Goal: Task Accomplishment & Management: Use online tool/utility

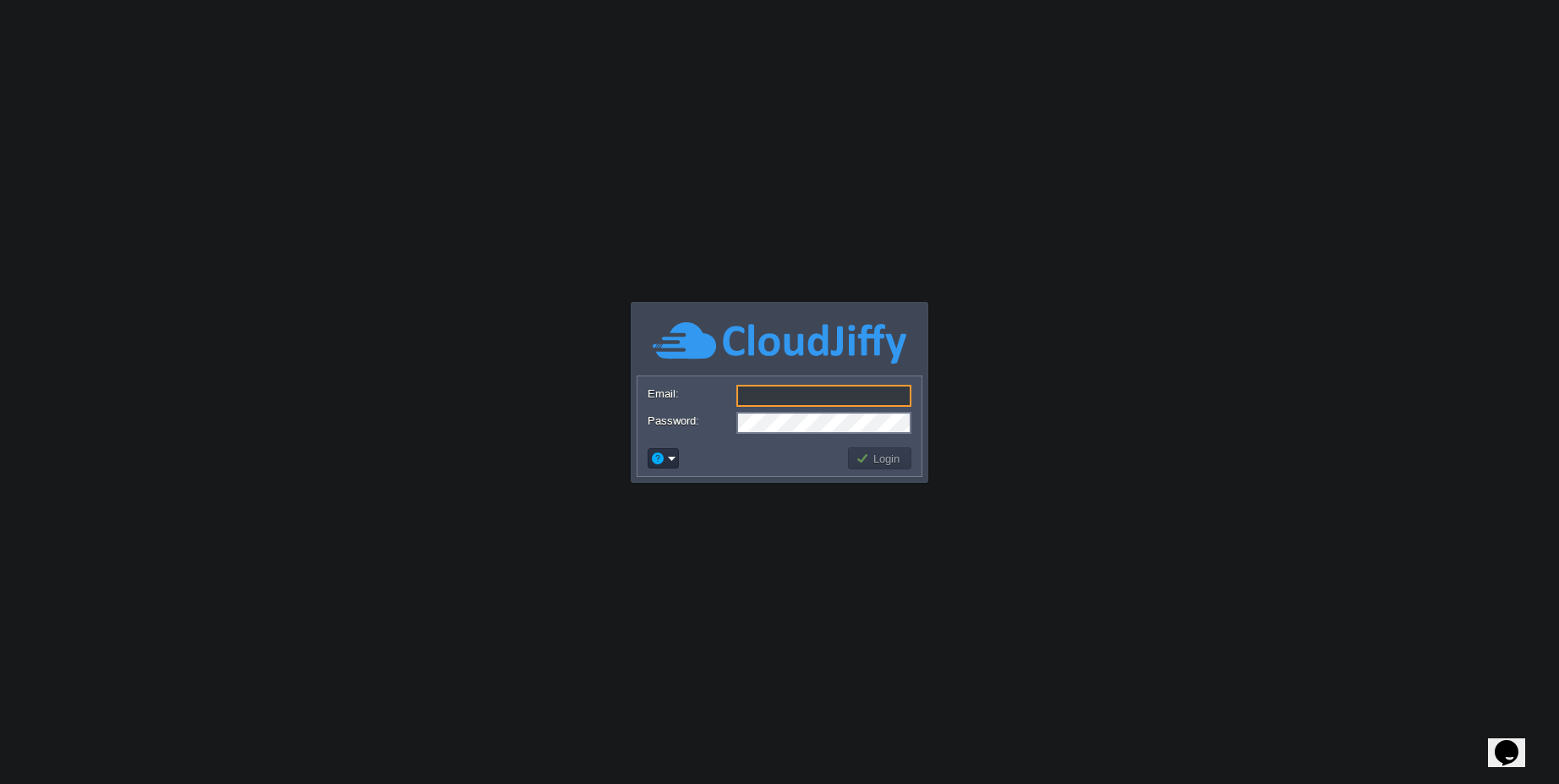
type input "[EMAIL_ADDRESS][PERSON_NAME][DOMAIN_NAME]"
click at [1099, 369] on body "Application Platform v.8.10.2 Email: [EMAIL_ADDRESS][PERSON_NAME][DOMAIN_NAME] …" at bounding box center [780, 392] width 1559 height 784
click at [878, 461] on button "Login" at bounding box center [880, 458] width 49 height 15
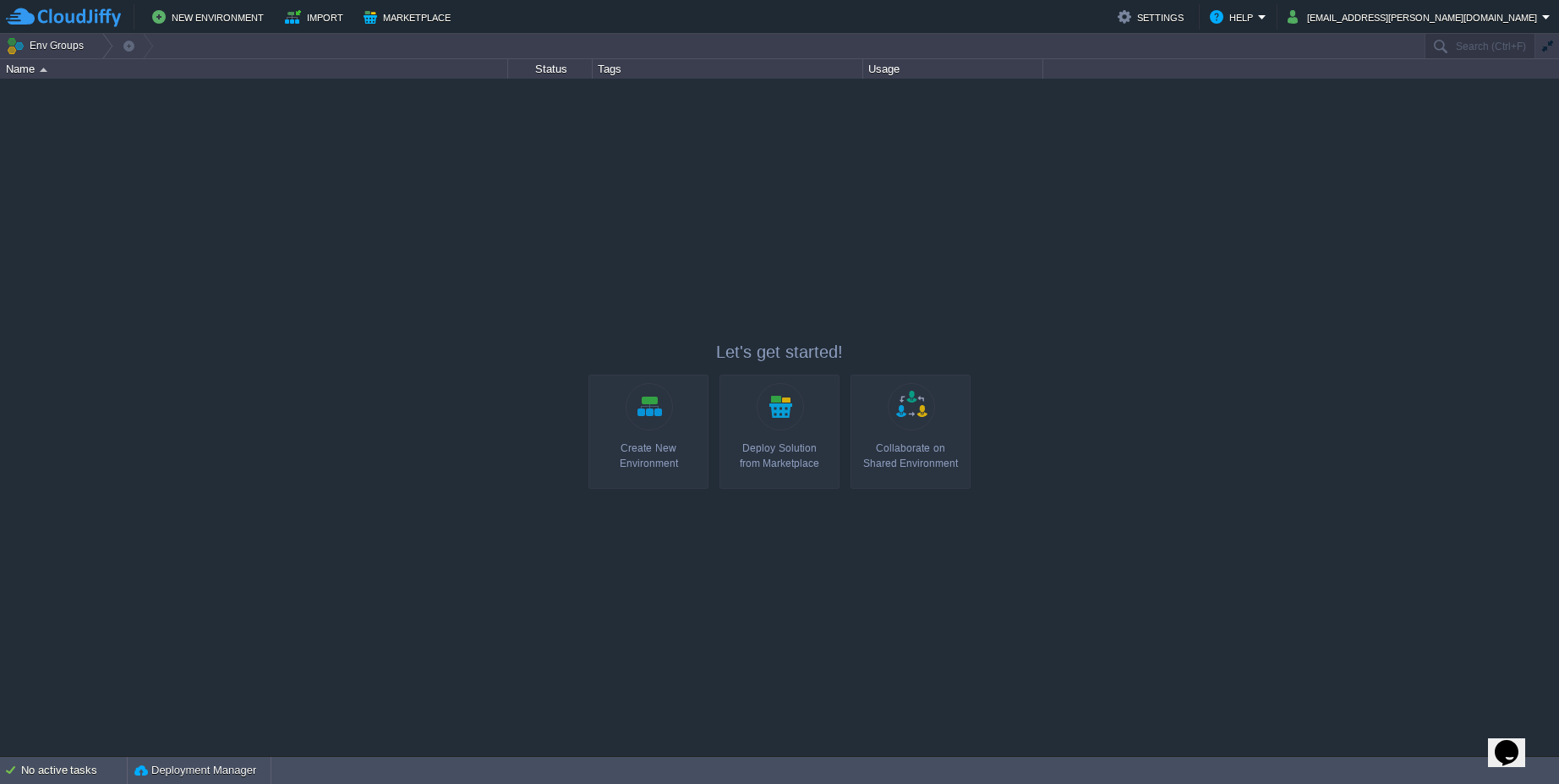
click at [689, 446] on div "Create New Environment" at bounding box center [648, 456] width 110 height 30
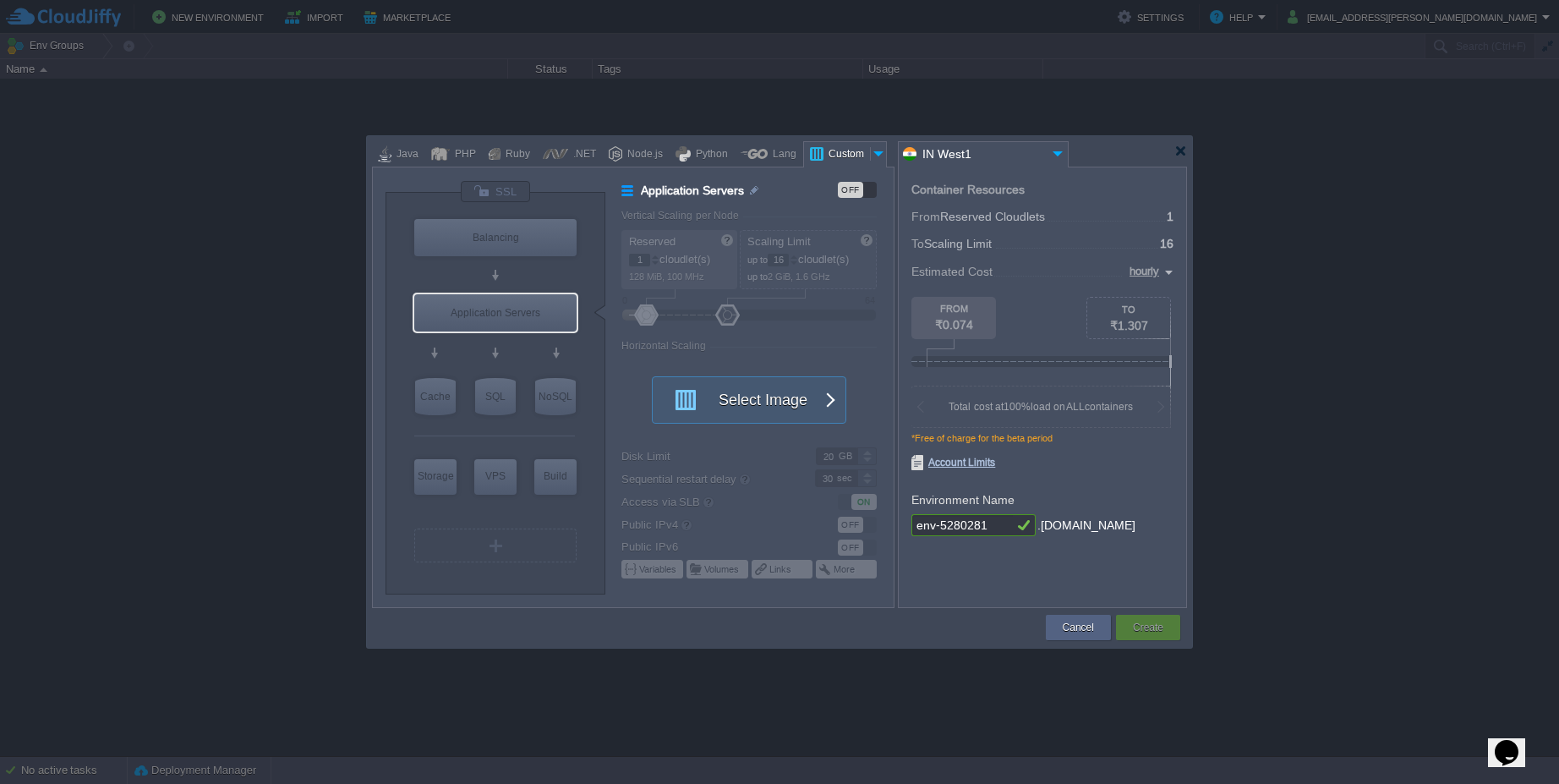
click at [521, 488] on div "VM Balancing VM Application Servers VM Cache VM SQL VM NoSQL VM Storage VM VPS …" at bounding box center [497, 399] width 169 height 369
click at [513, 483] on div "VPS" at bounding box center [496, 476] width 43 height 34
type input "Elastic VPS"
type input "4"
type input "Select Image"
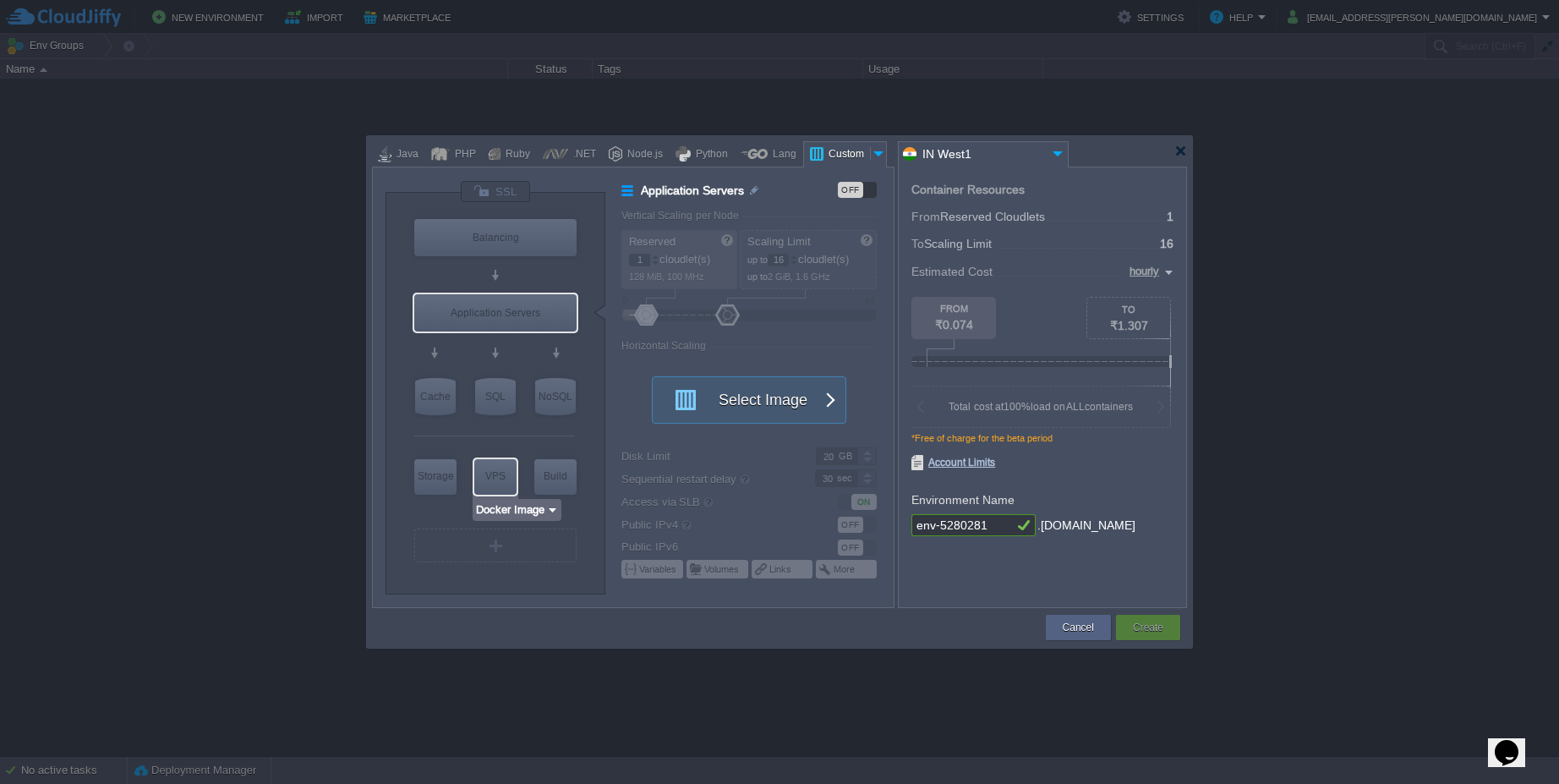
type input "Stateful"
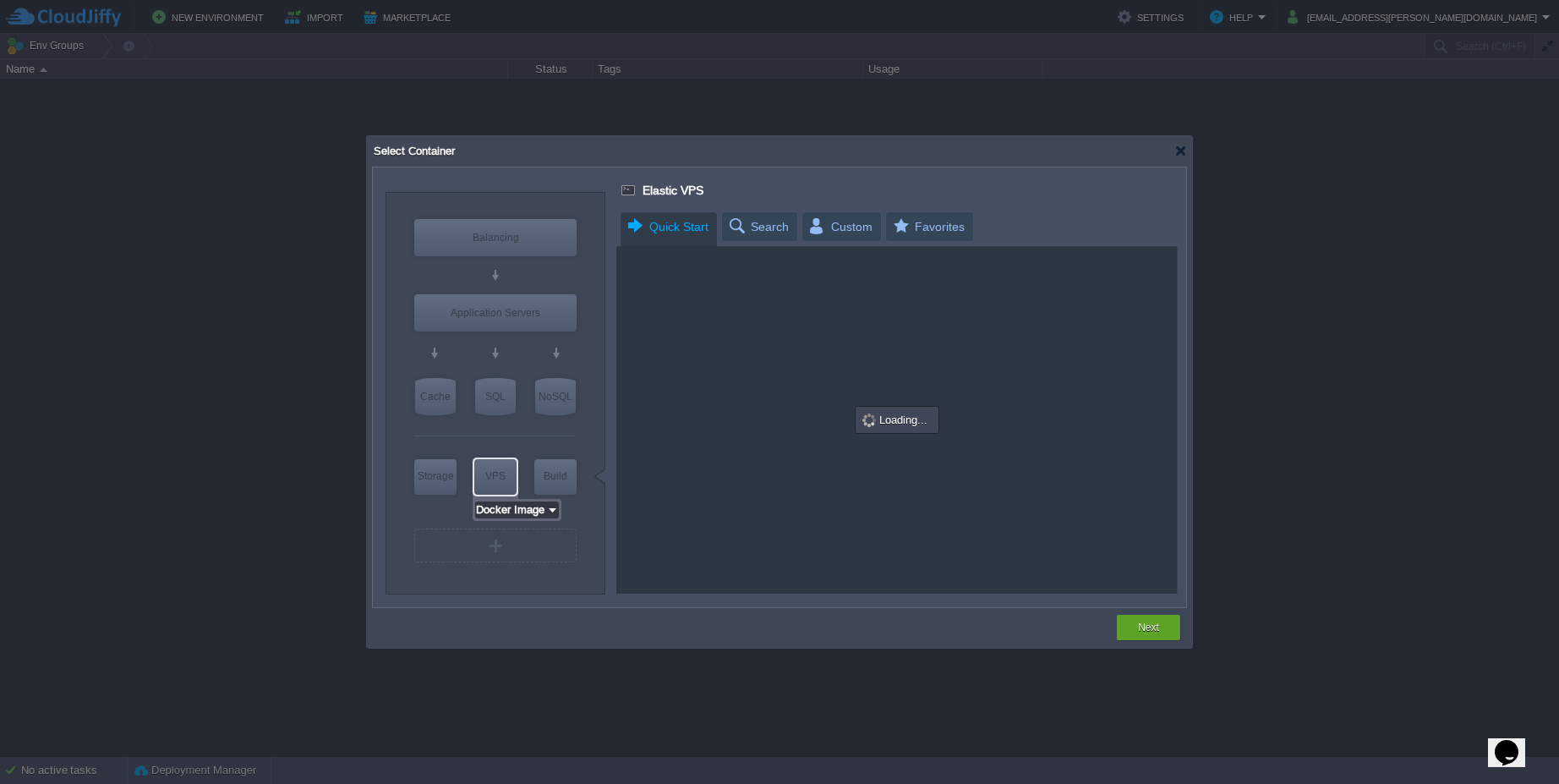
click at [540, 513] on input "Docker Image" at bounding box center [510, 510] width 71 height 17
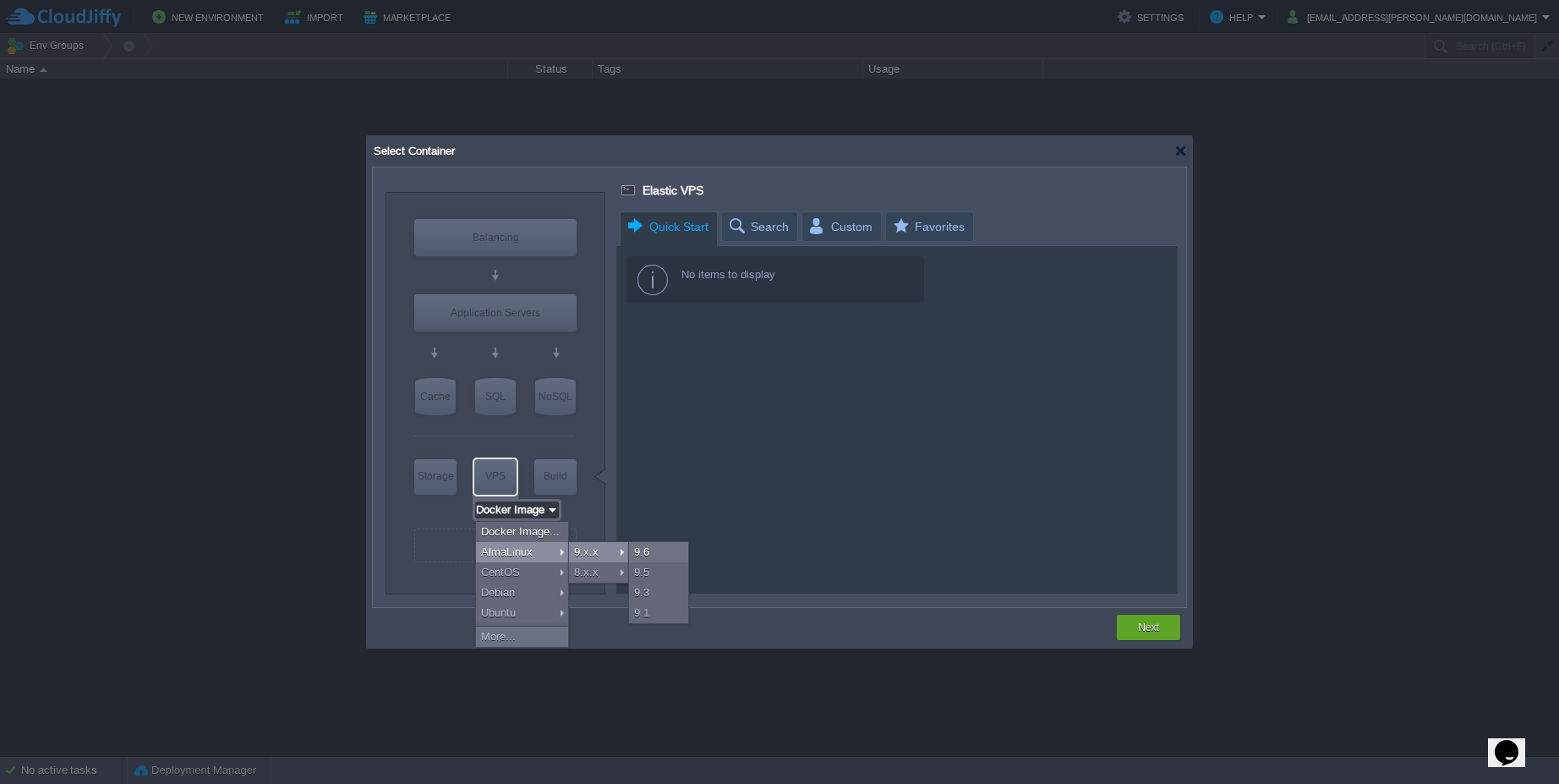
click at [580, 552] on div "9.x.x" at bounding box center [598, 551] width 59 height 20
type input "AlmaLinux 9.6"
type input "9.6"
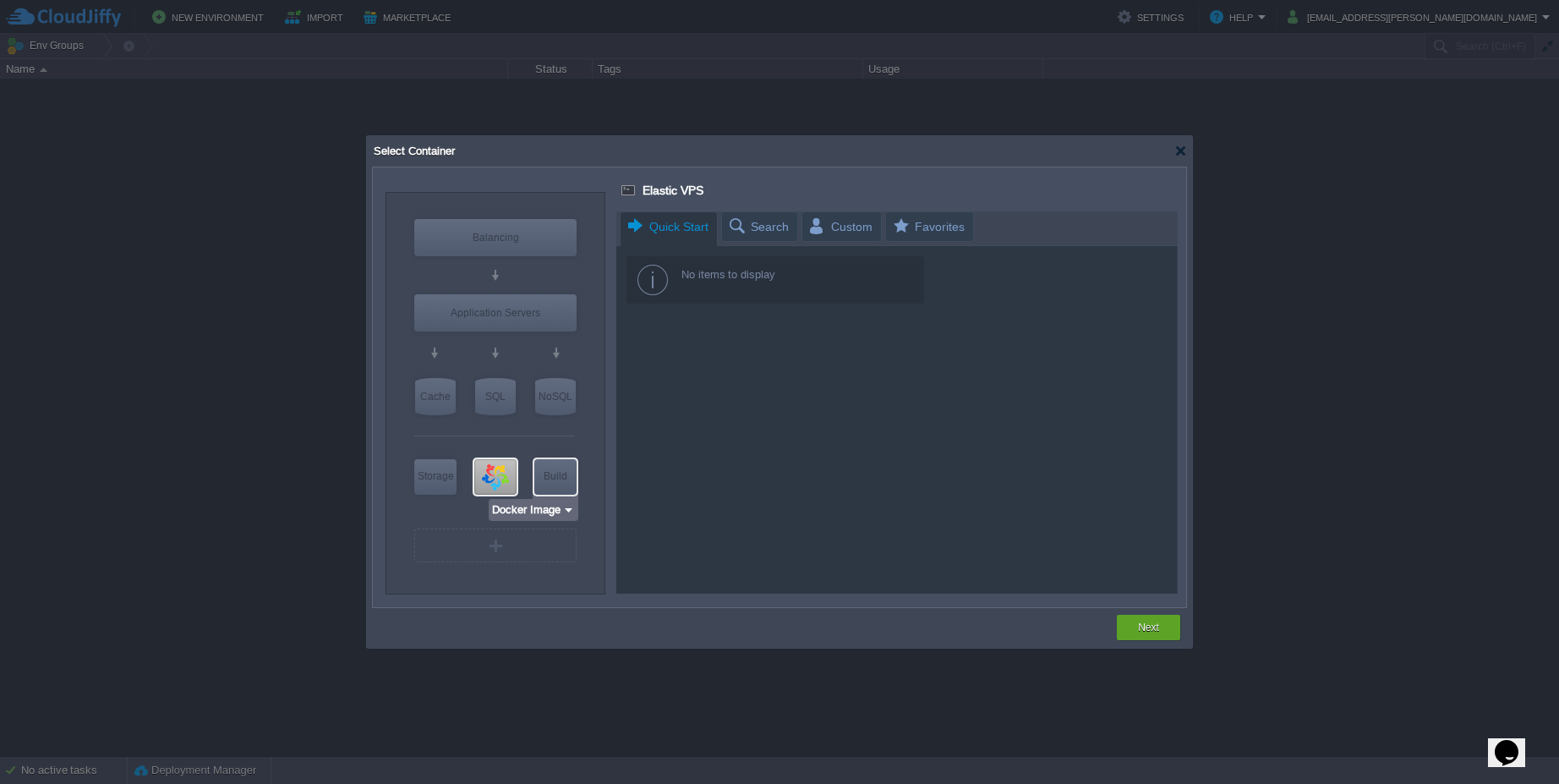
type input "AlmaLinux 9.6"
click at [548, 512] on img at bounding box center [553, 510] width 12 height 17
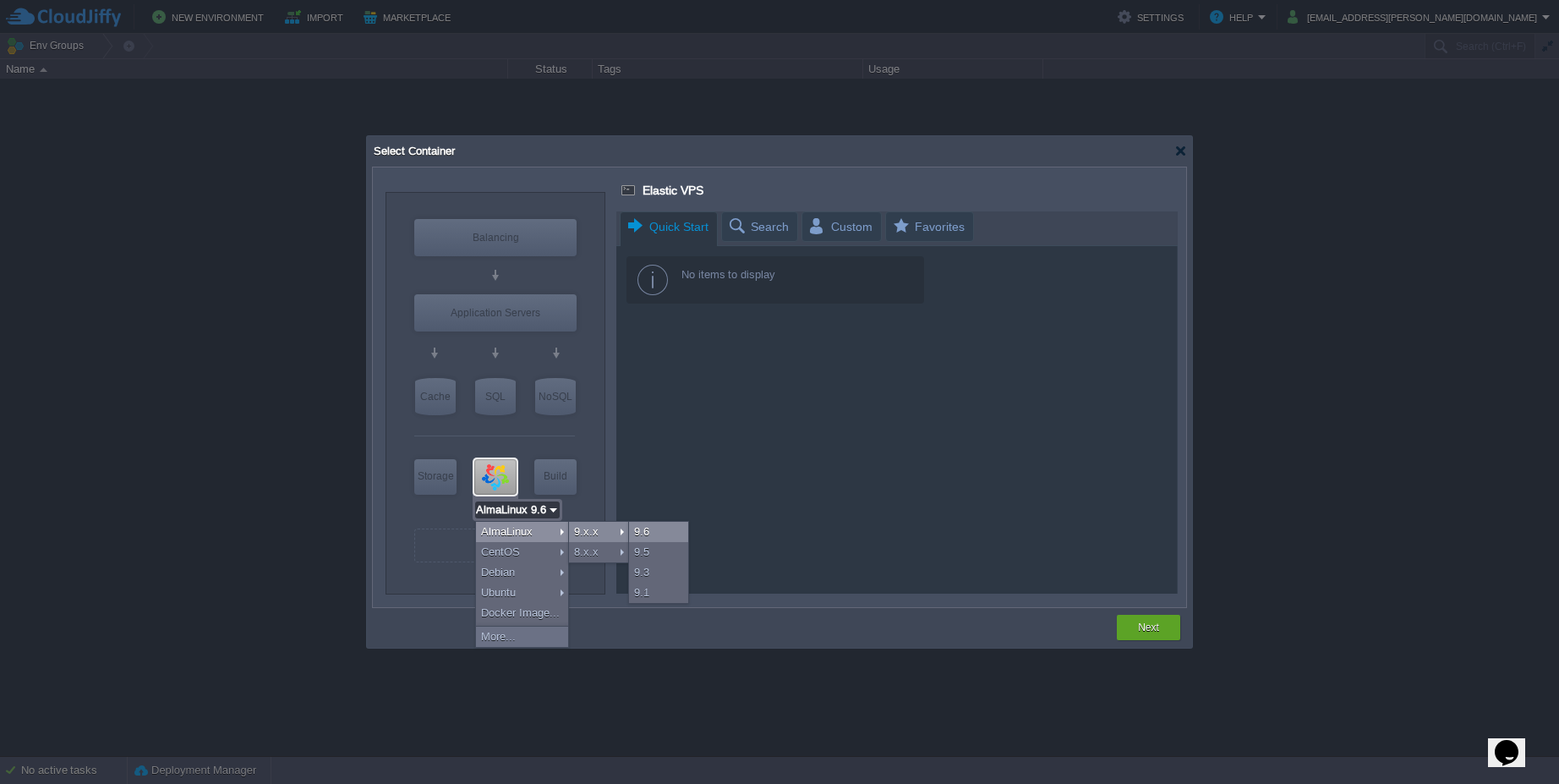
click at [643, 532] on div "9.6" at bounding box center [659, 531] width 59 height 20
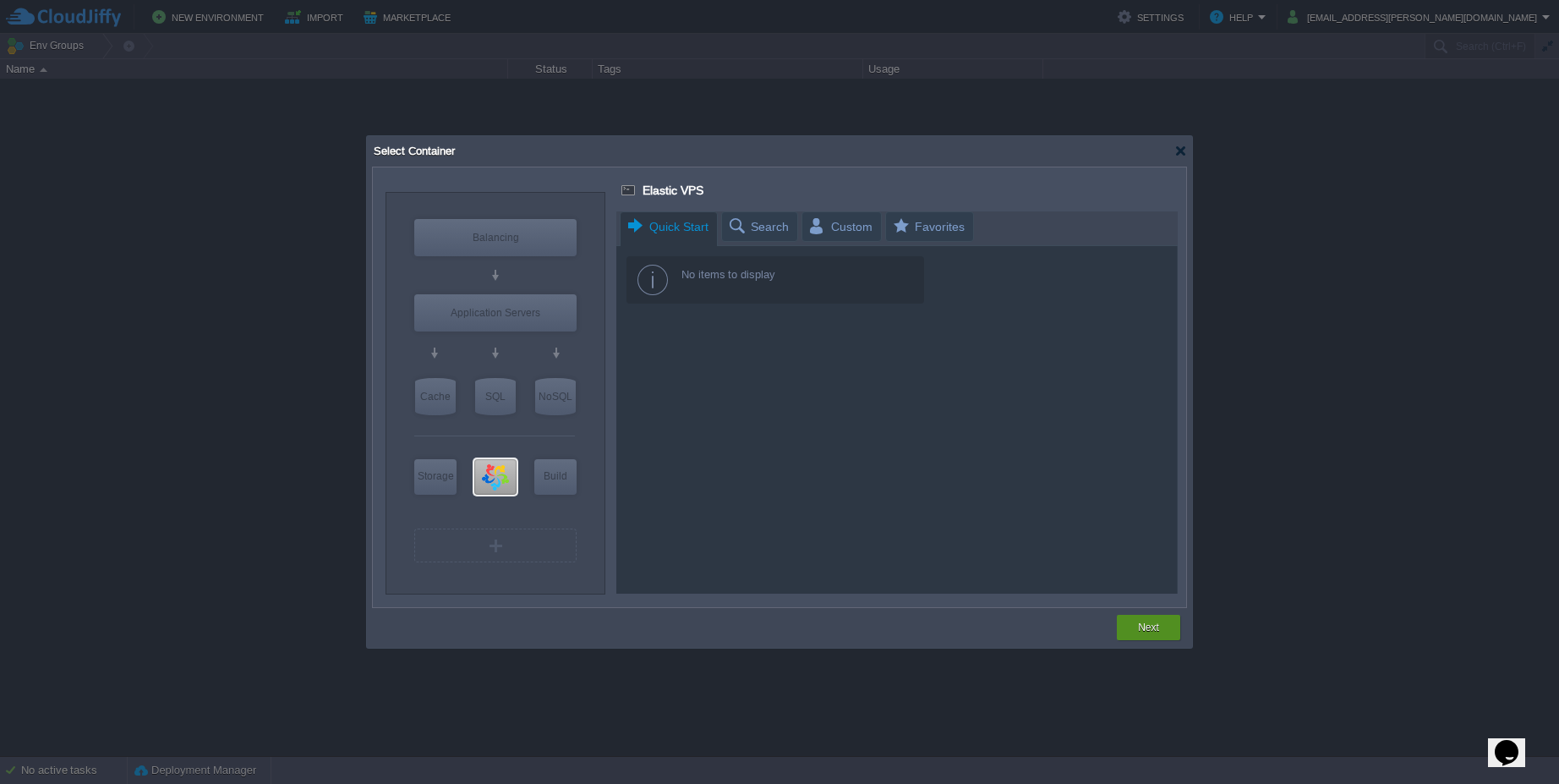
click at [1156, 632] on button "Next" at bounding box center [1149, 627] width 21 height 17
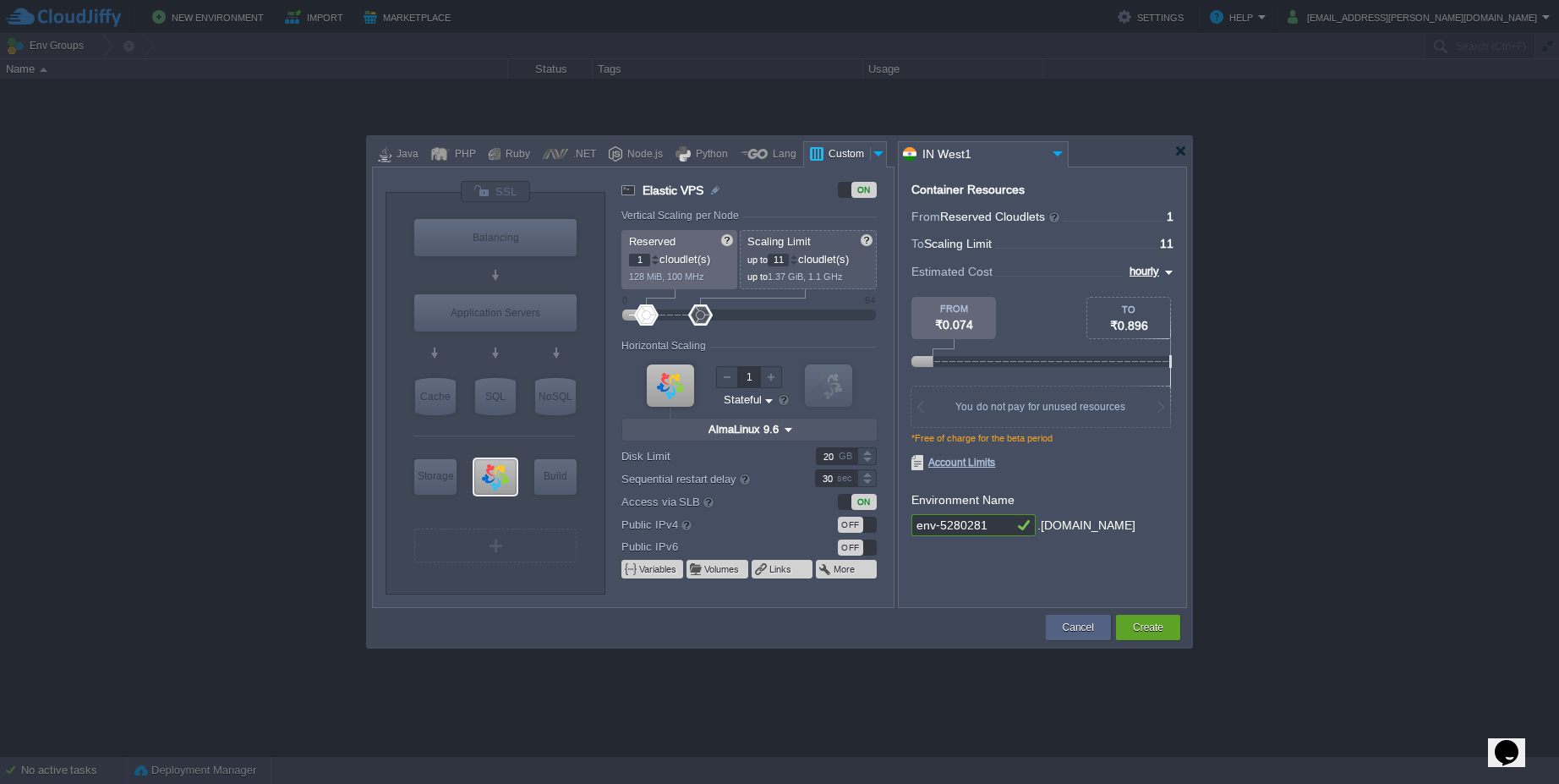
type input "12"
drag, startPoint x: 667, startPoint y: 311, endPoint x: 707, endPoint y: 316, distance: 40.3
click at [707, 316] on div at bounding box center [705, 315] width 25 height 21
click at [1135, 633] on button "Create" at bounding box center [1148, 627] width 30 height 17
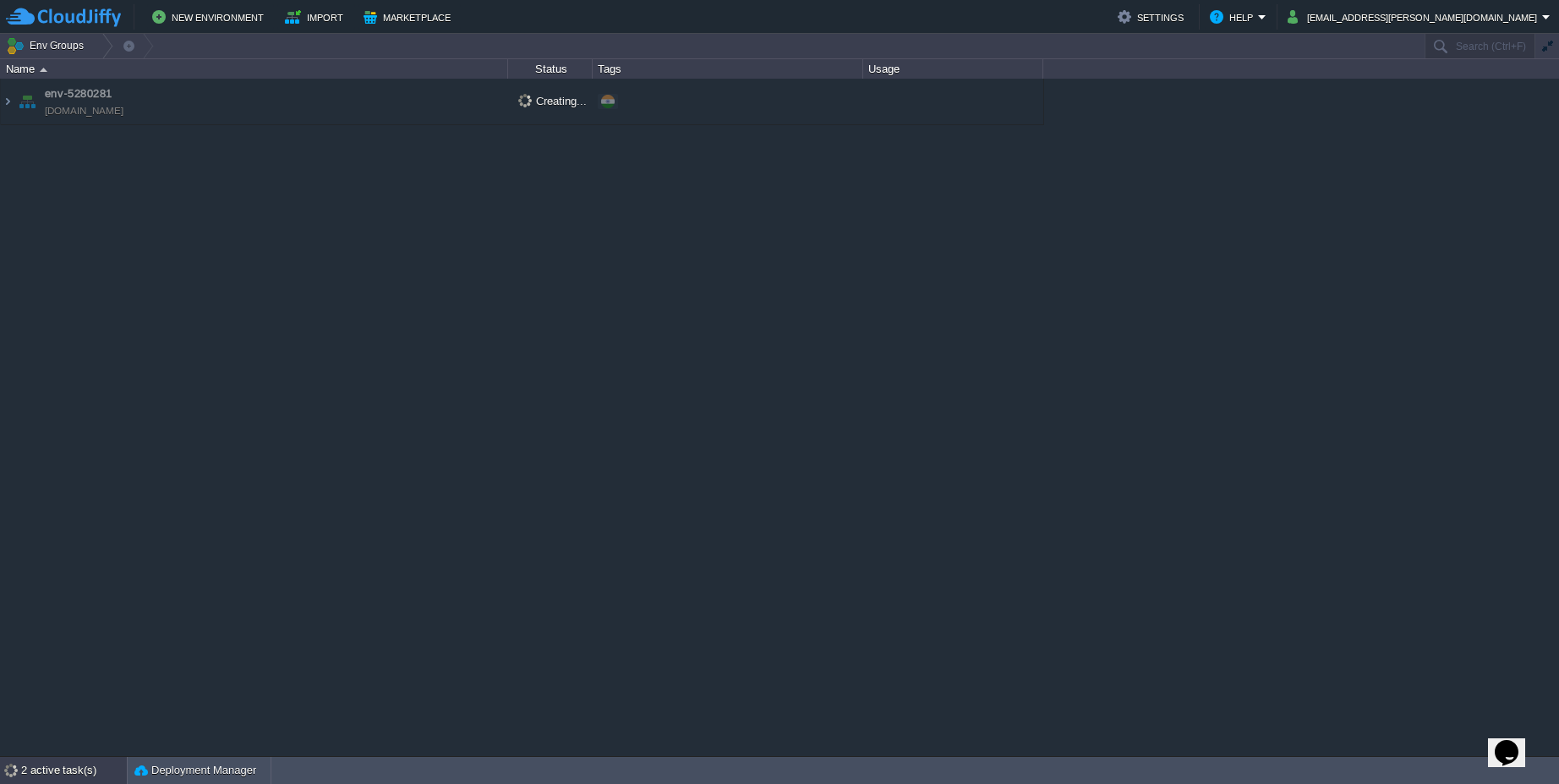
click at [81, 775] on div "2 active task(s)" at bounding box center [73, 770] width 105 height 27
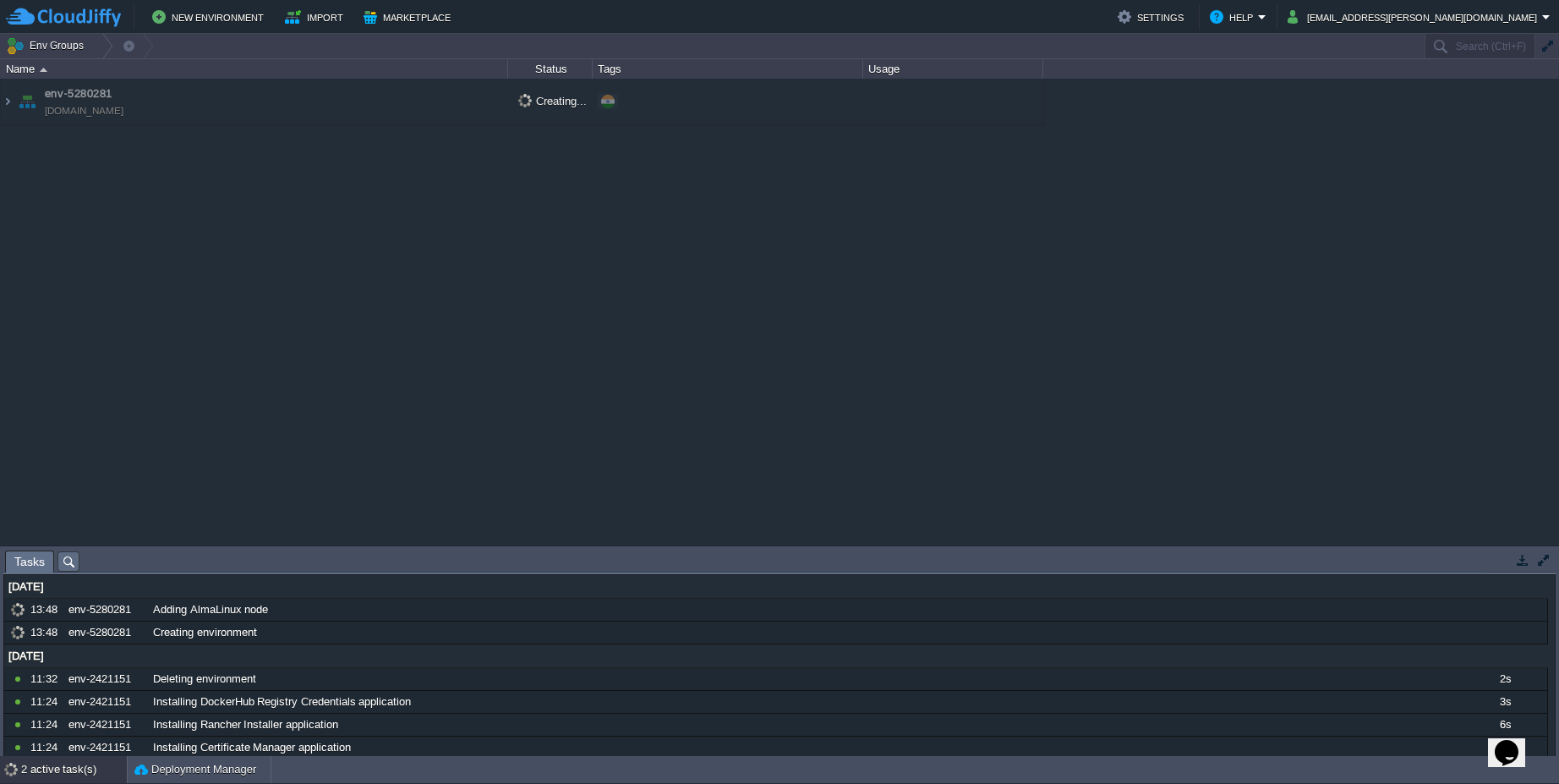
click at [1519, 562] on button "button" at bounding box center [1523, 560] width 15 height 15
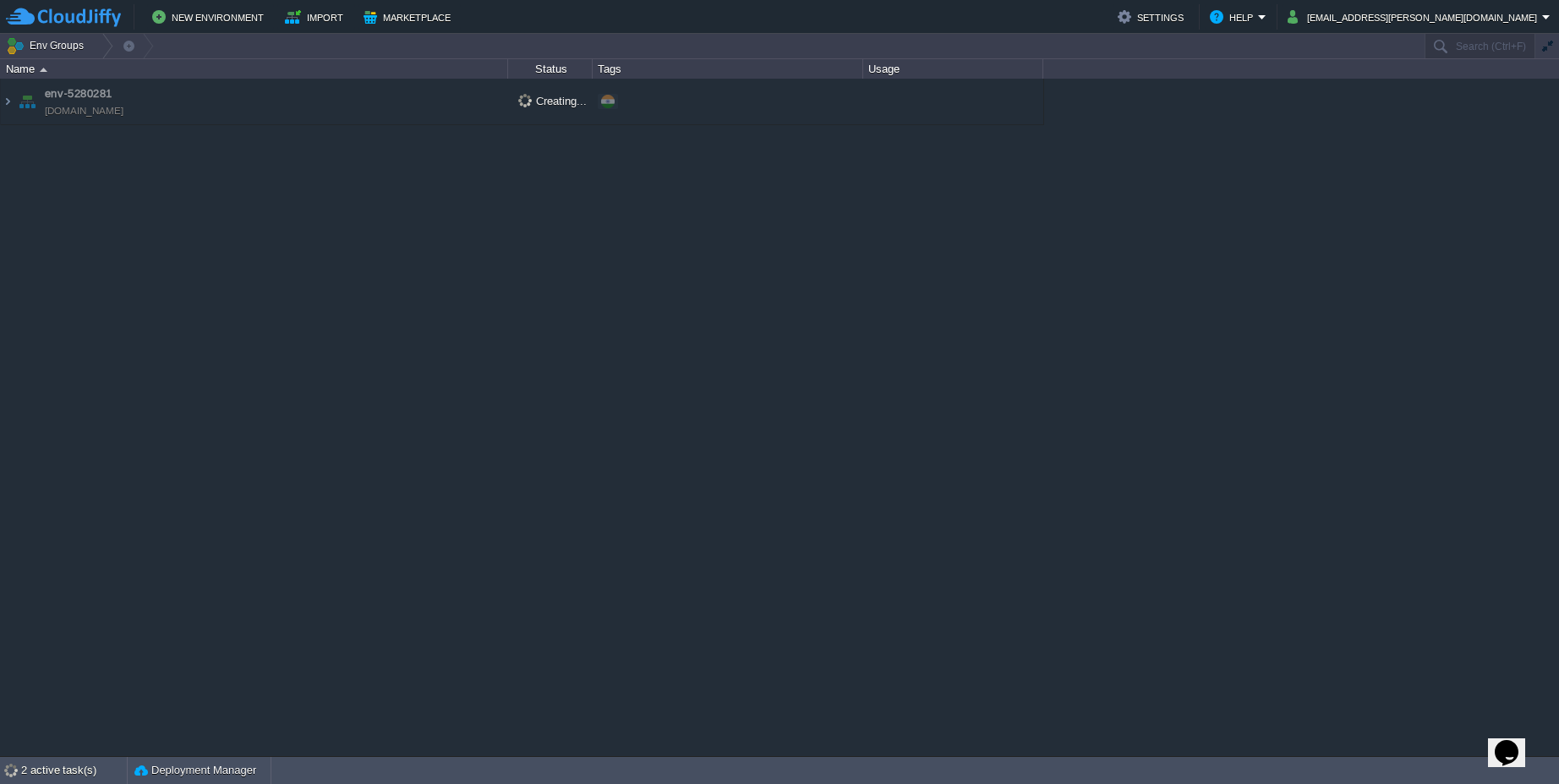
click at [630, 303] on div "env-5280281 env-5280281.cloudjiffy.net Creating... + Add to Env Group" at bounding box center [780, 417] width 1559 height 677
click at [620, 296] on div "env-5280281 env-5280281.cloudjiffy.net Creating... + Add to Env Group" at bounding box center [780, 417] width 1559 height 677
click at [1137, 123] on div "env-5280281 env-5280281.cloudjiffy.net Creating... + Add to Env Group" at bounding box center [780, 417] width 1559 height 677
click at [930, 106] on td at bounding box center [953, 102] width 180 height 47
click at [692, 104] on div "+ Add to Env Group" at bounding box center [727, 103] width 265 height 47
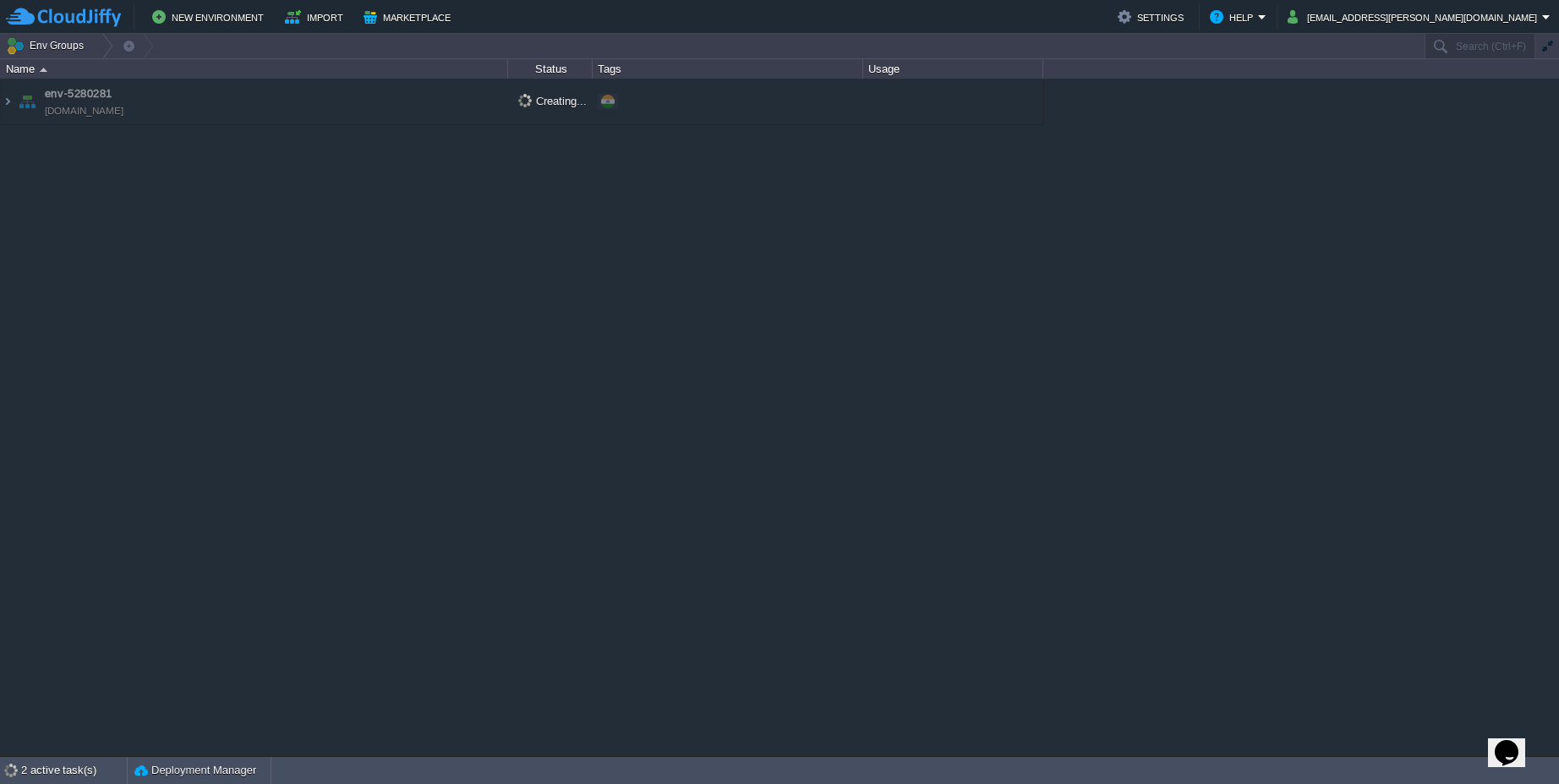
click at [1202, 112] on div "env-5280281 env-5280281.cloudjiffy.net Creating... + Add to Env Group" at bounding box center [780, 417] width 1559 height 677
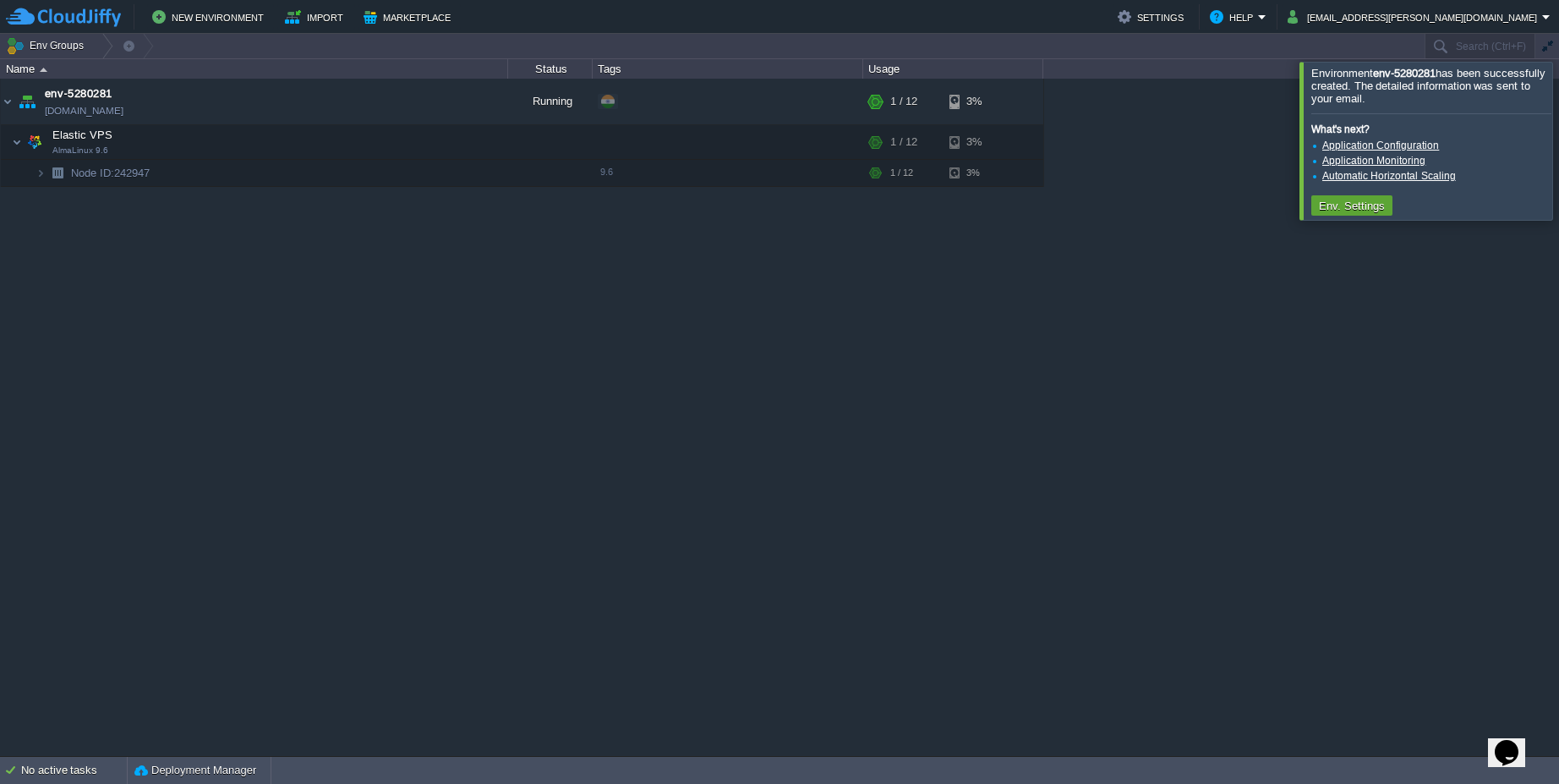
click at [1558, 145] on div at bounding box center [1580, 140] width 0 height 158
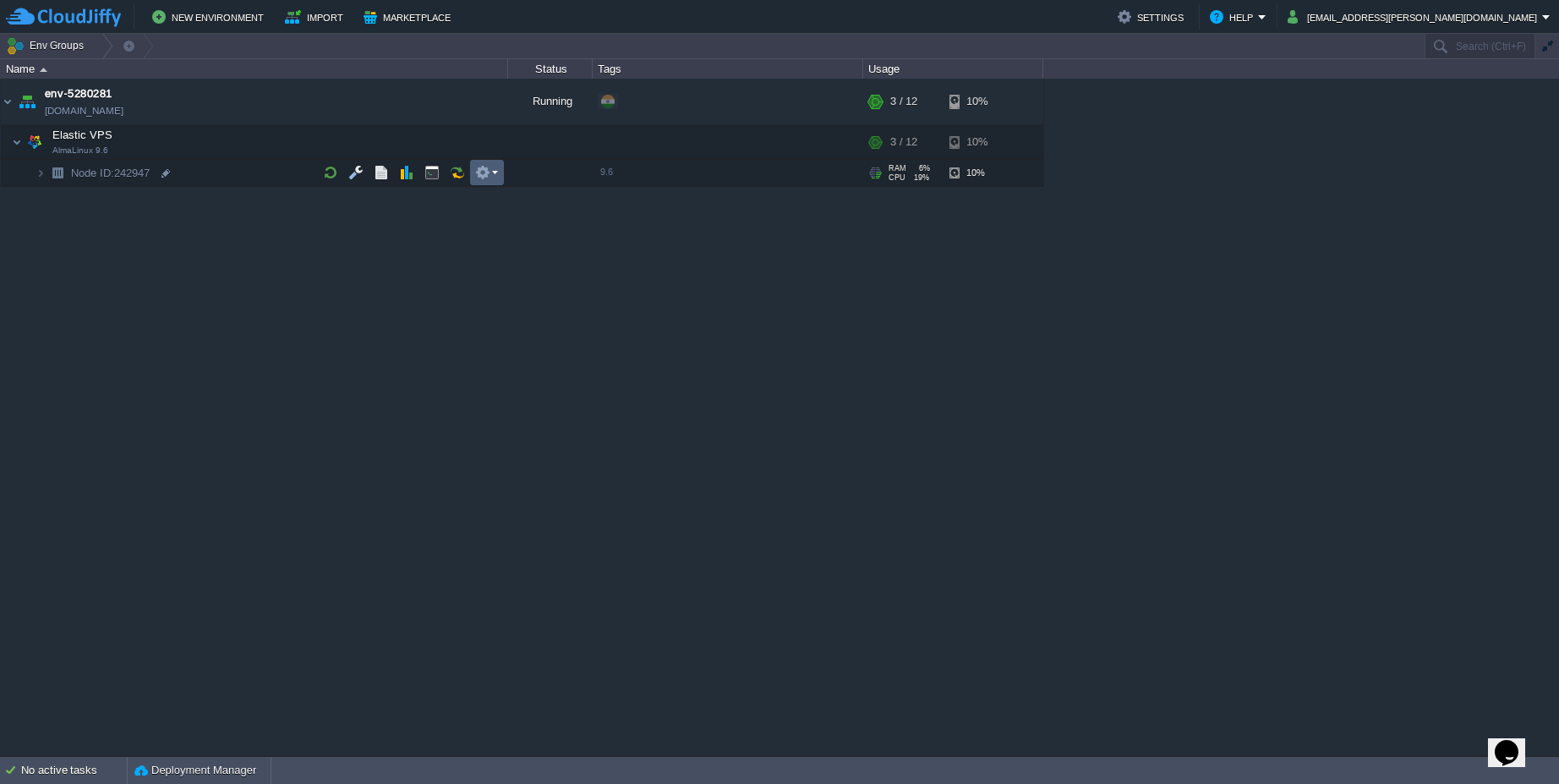
click at [494, 177] on em at bounding box center [486, 173] width 23 height 15
click at [314, 341] on div "env-5280281 env-5280281.cloudjiffy.net Running + Add to Env Group RAM 6% CPU 19…" at bounding box center [780, 417] width 1559 height 677
click at [164, 147] on td "Elastic VPS AlmaLinux 9.6" at bounding box center [254, 142] width 507 height 35
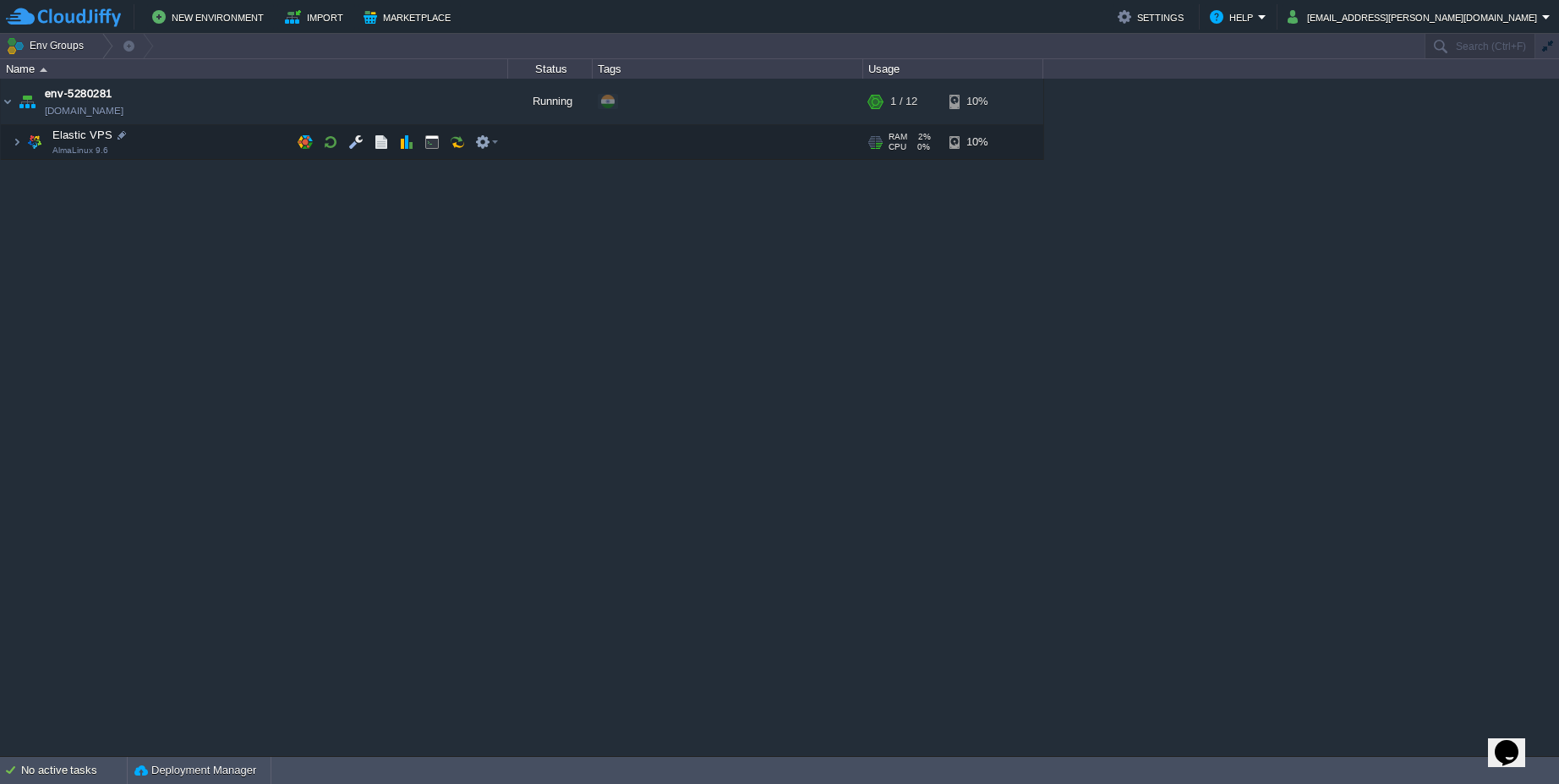
click at [883, 143] on div at bounding box center [875, 141] width 16 height 14
click at [549, 144] on div at bounding box center [550, 142] width 85 height 34
click at [94, 139] on span "Elastic VPS" at bounding box center [83, 134] width 65 height 14
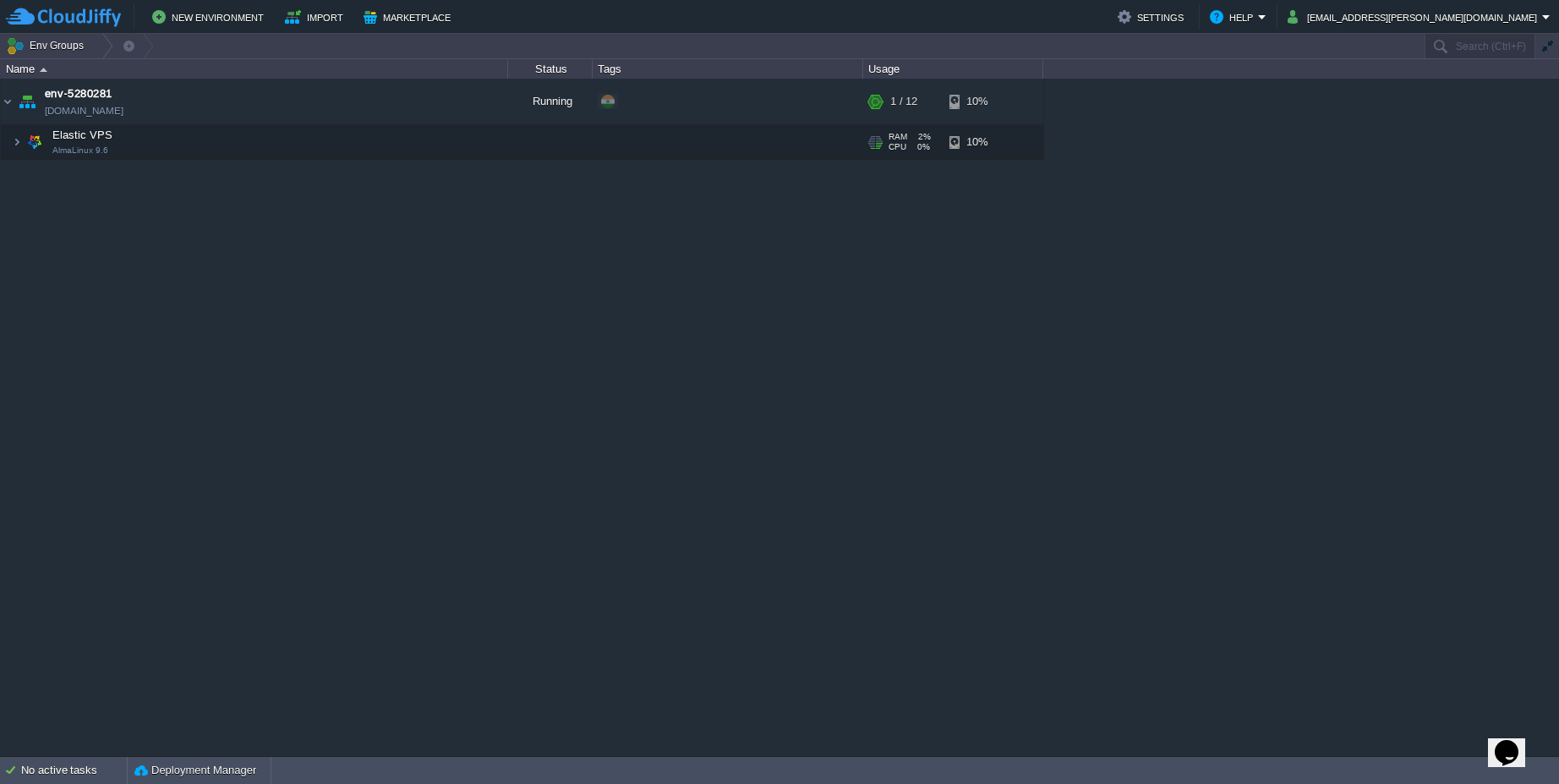
click at [34, 144] on img at bounding box center [34, 142] width 24 height 34
click at [56, 176] on img at bounding box center [57, 173] width 24 height 27
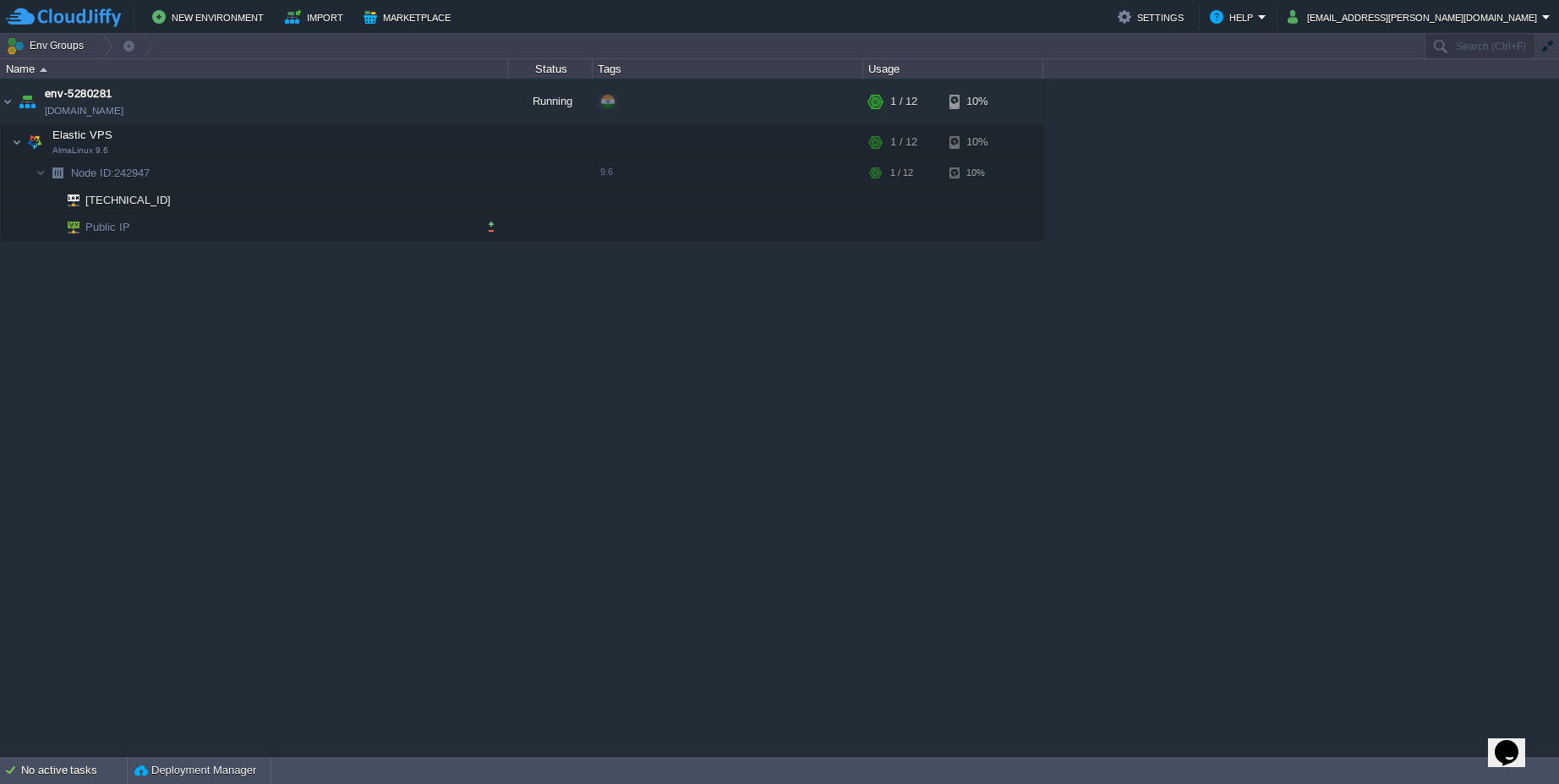
click at [112, 229] on span "Public IP" at bounding box center [108, 227] width 49 height 27
click at [73, 227] on img at bounding box center [67, 227] width 24 height 27
click at [207, 308] on div "env-5280281 env-5280281.cloudjiffy.net Running + Add to Env Group RAM 2% CPU 0%…" at bounding box center [780, 417] width 1559 height 677
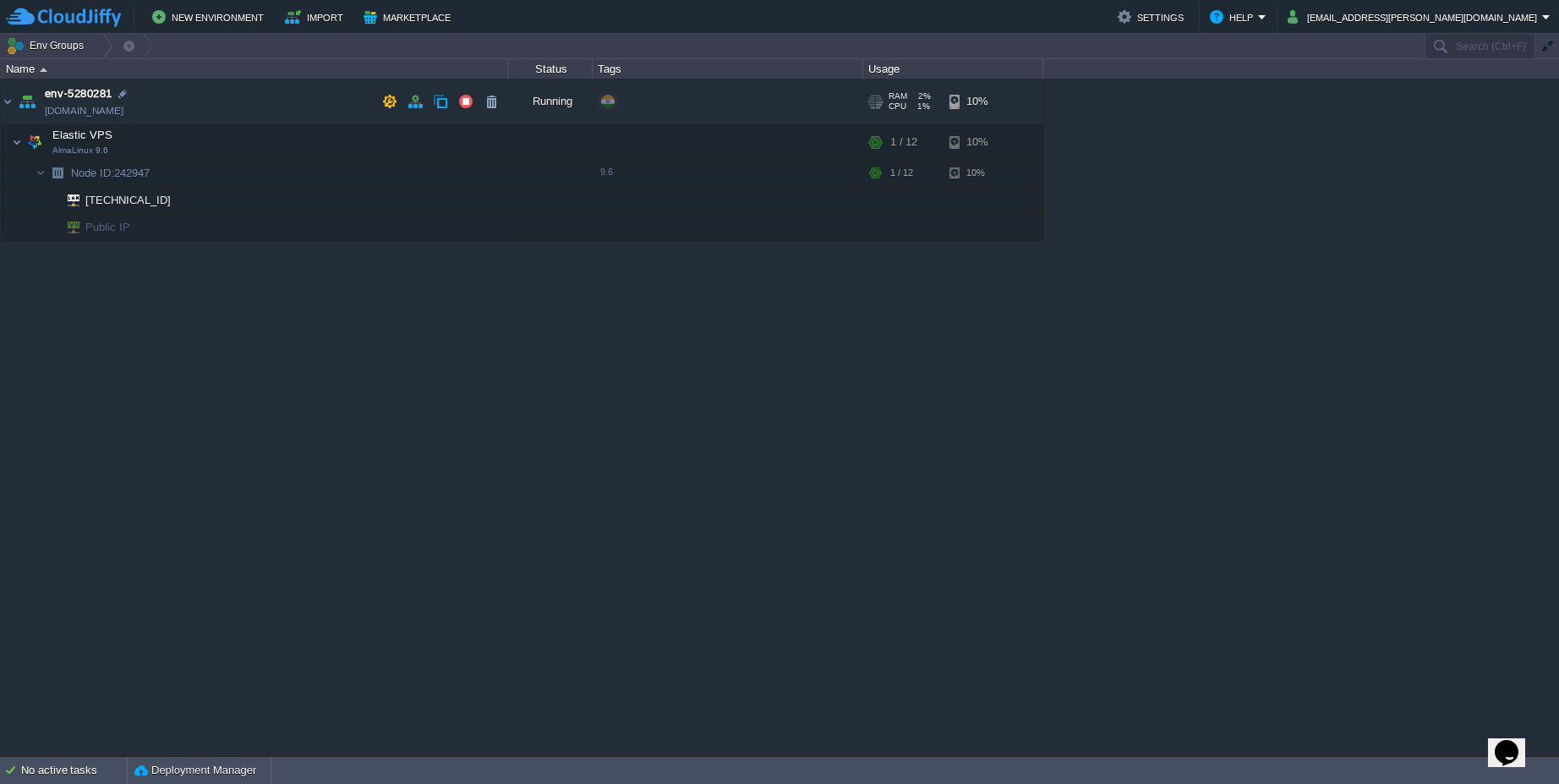
click at [70, 95] on span "env-5280281" at bounding box center [78, 94] width 67 height 17
click at [491, 141] on em at bounding box center [486, 142] width 23 height 15
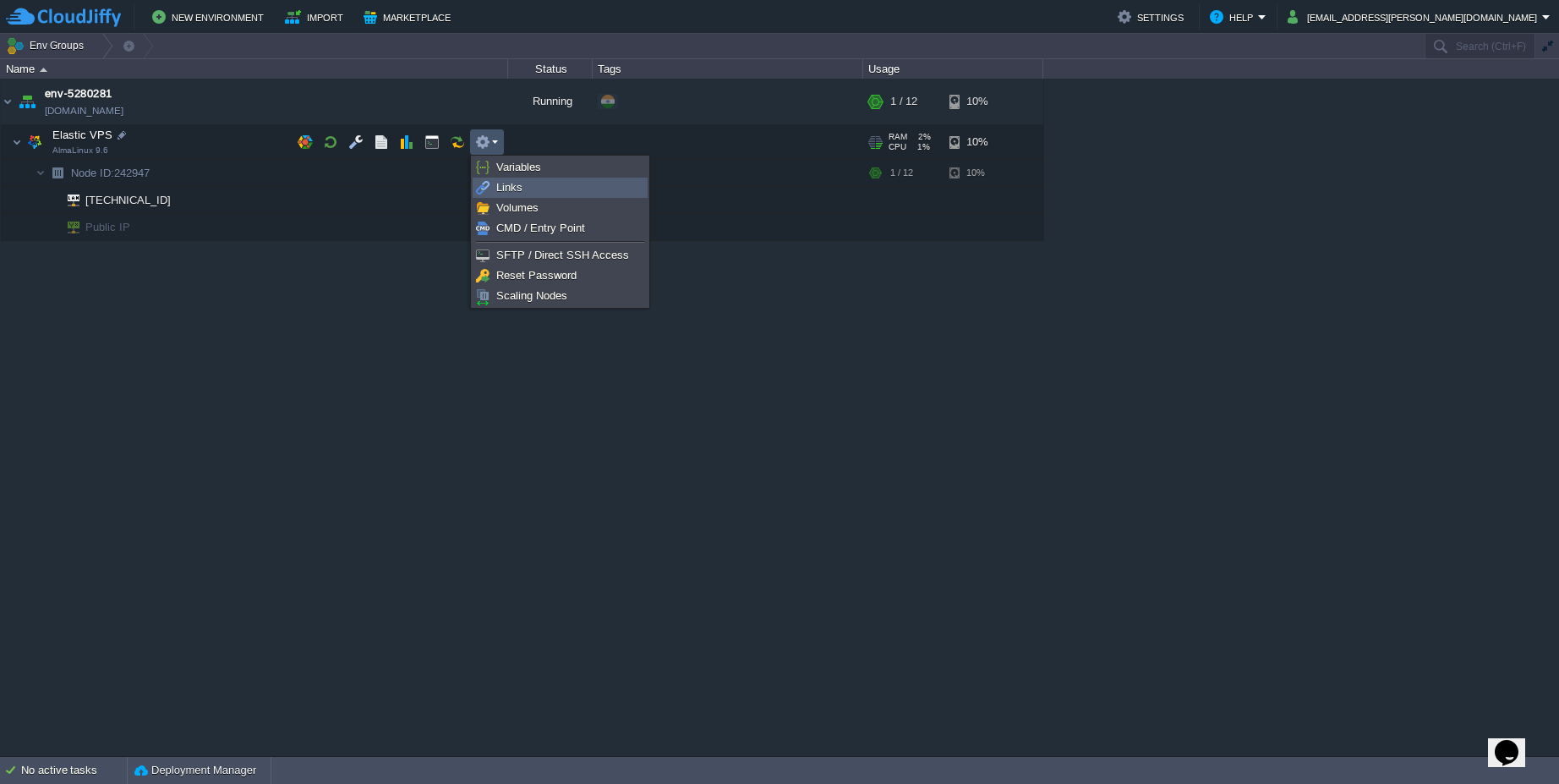
click at [524, 195] on link "Links" at bounding box center [560, 188] width 174 height 19
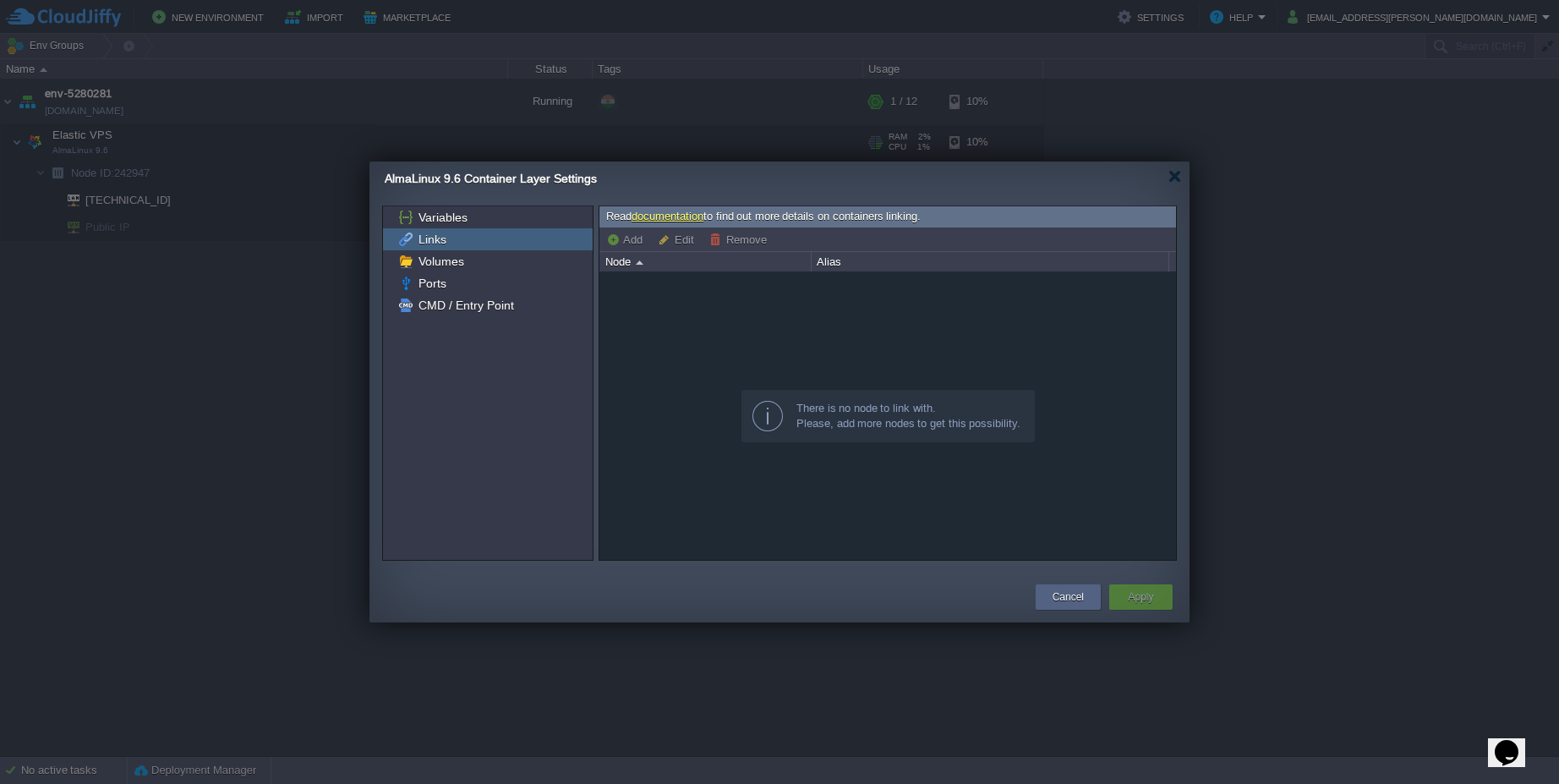
click at [637, 265] on div "Node" at bounding box center [705, 261] width 210 height 19
click at [624, 240] on button "Add" at bounding box center [628, 239] width 42 height 15
click at [446, 267] on span "Volumes" at bounding box center [441, 261] width 51 height 15
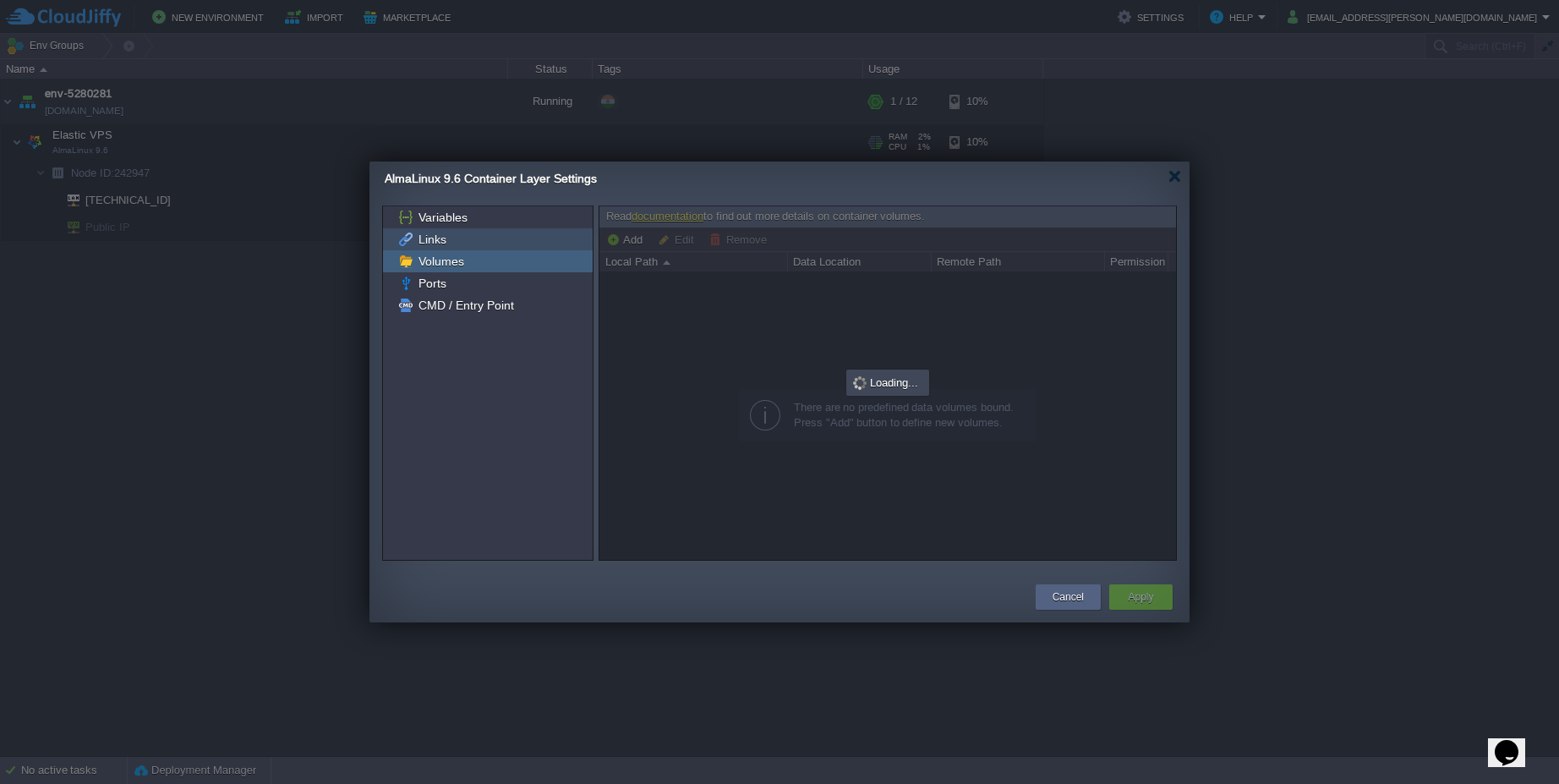
click at [441, 244] on span "Links" at bounding box center [432, 239] width 34 height 15
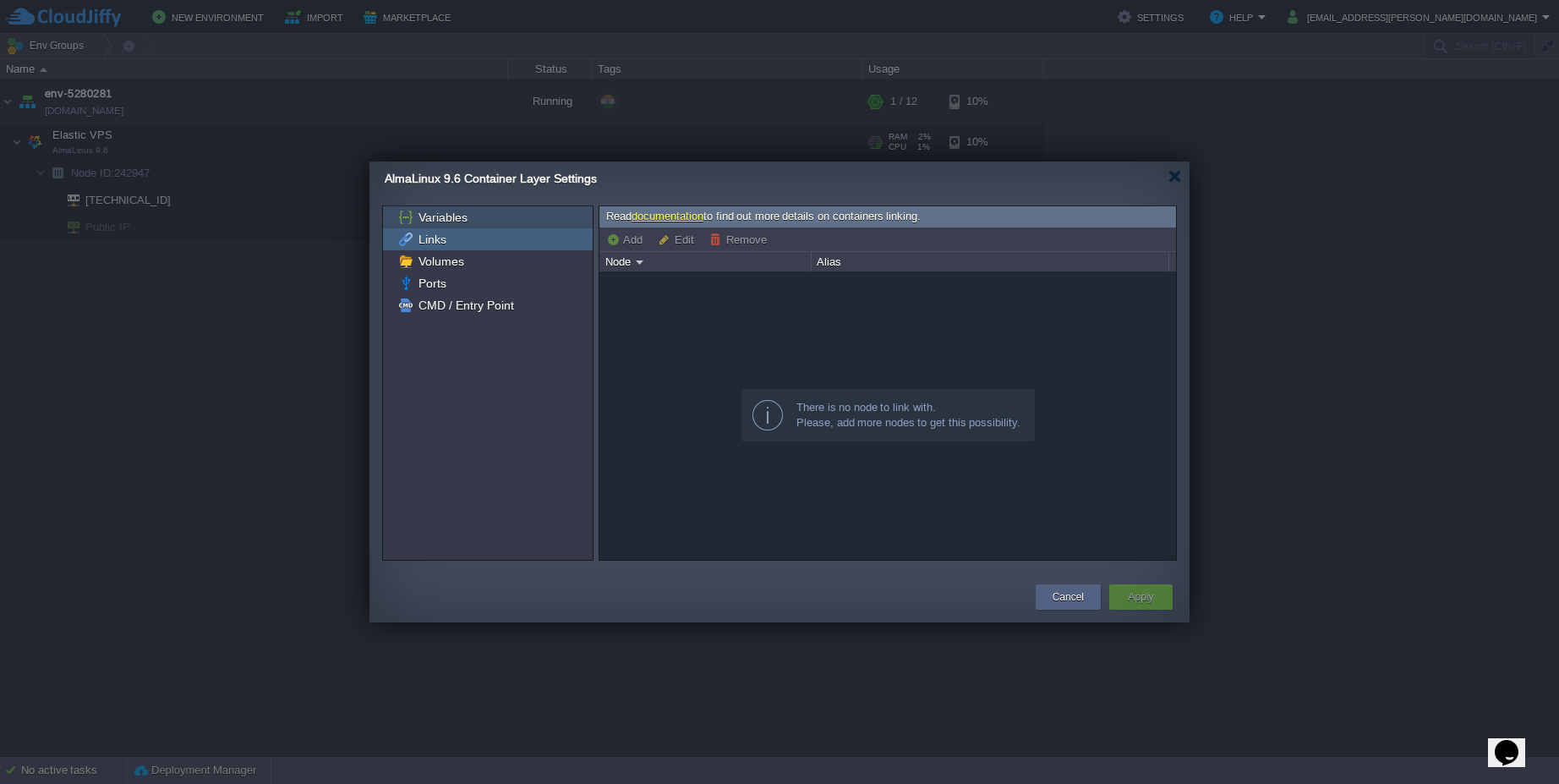
click at [434, 216] on span "Variables" at bounding box center [442, 217] width 55 height 15
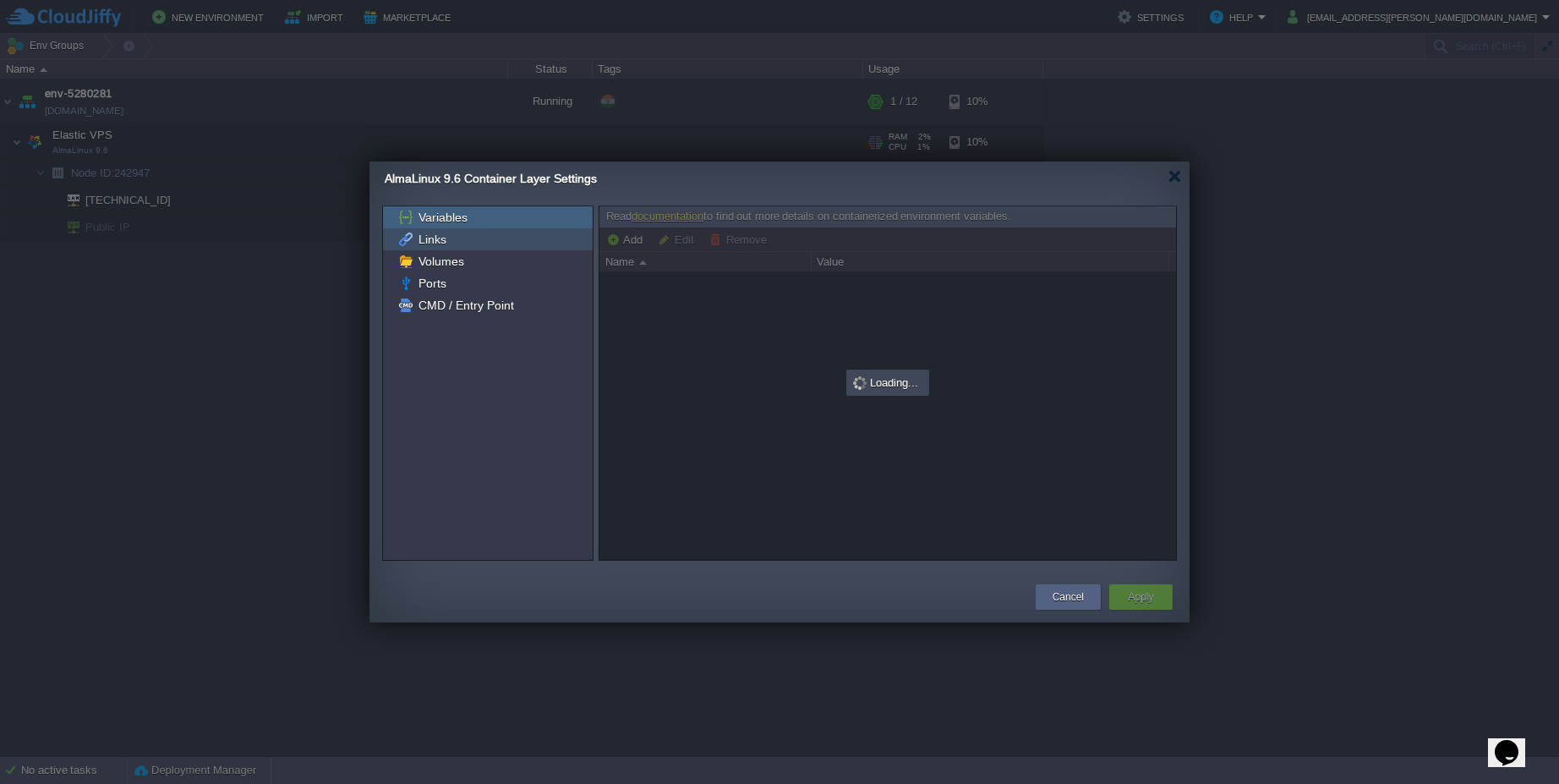
click at [435, 239] on span "Links" at bounding box center [432, 239] width 34 height 15
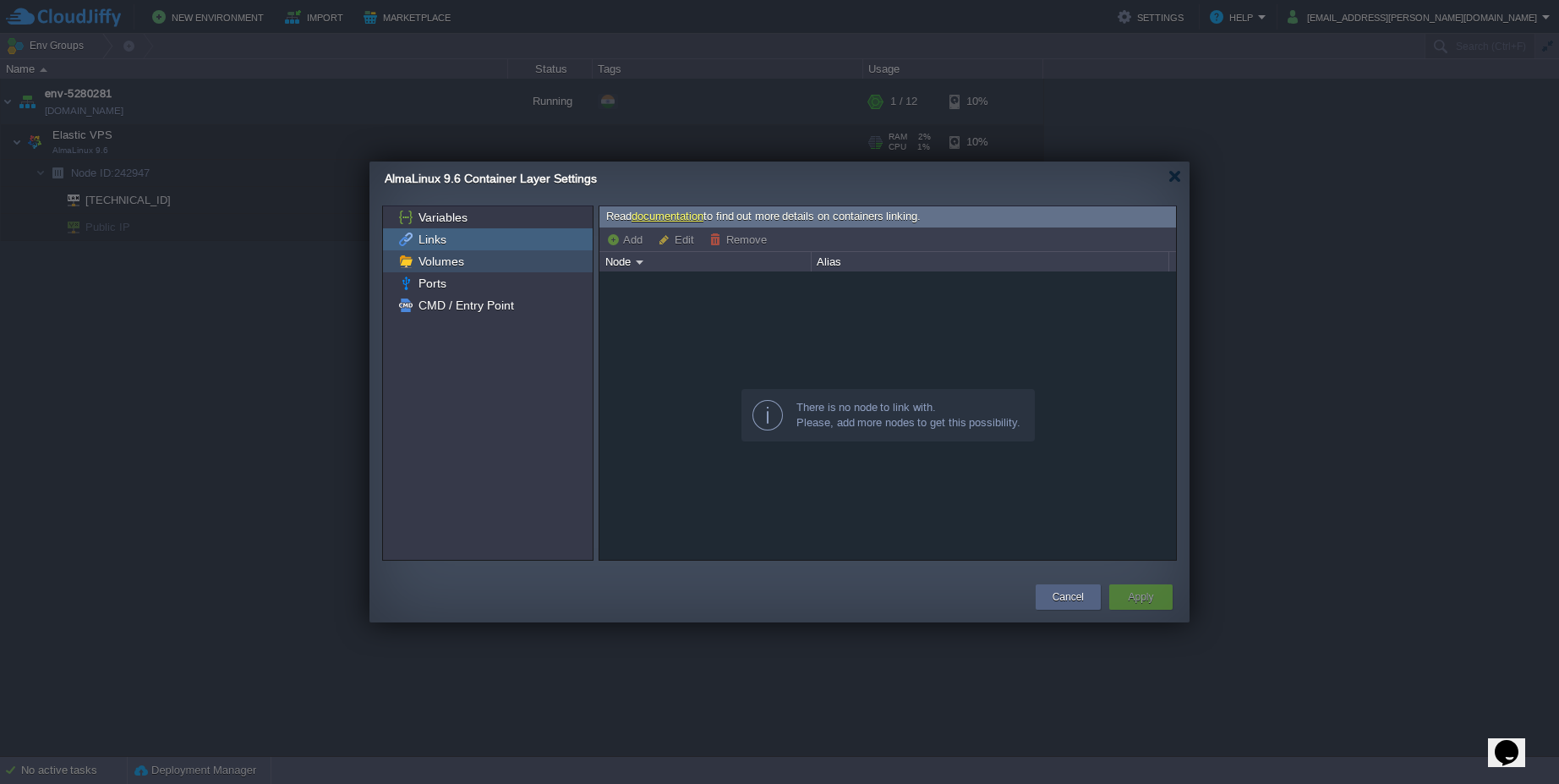
click at [457, 266] on span "Volumes" at bounding box center [441, 261] width 51 height 15
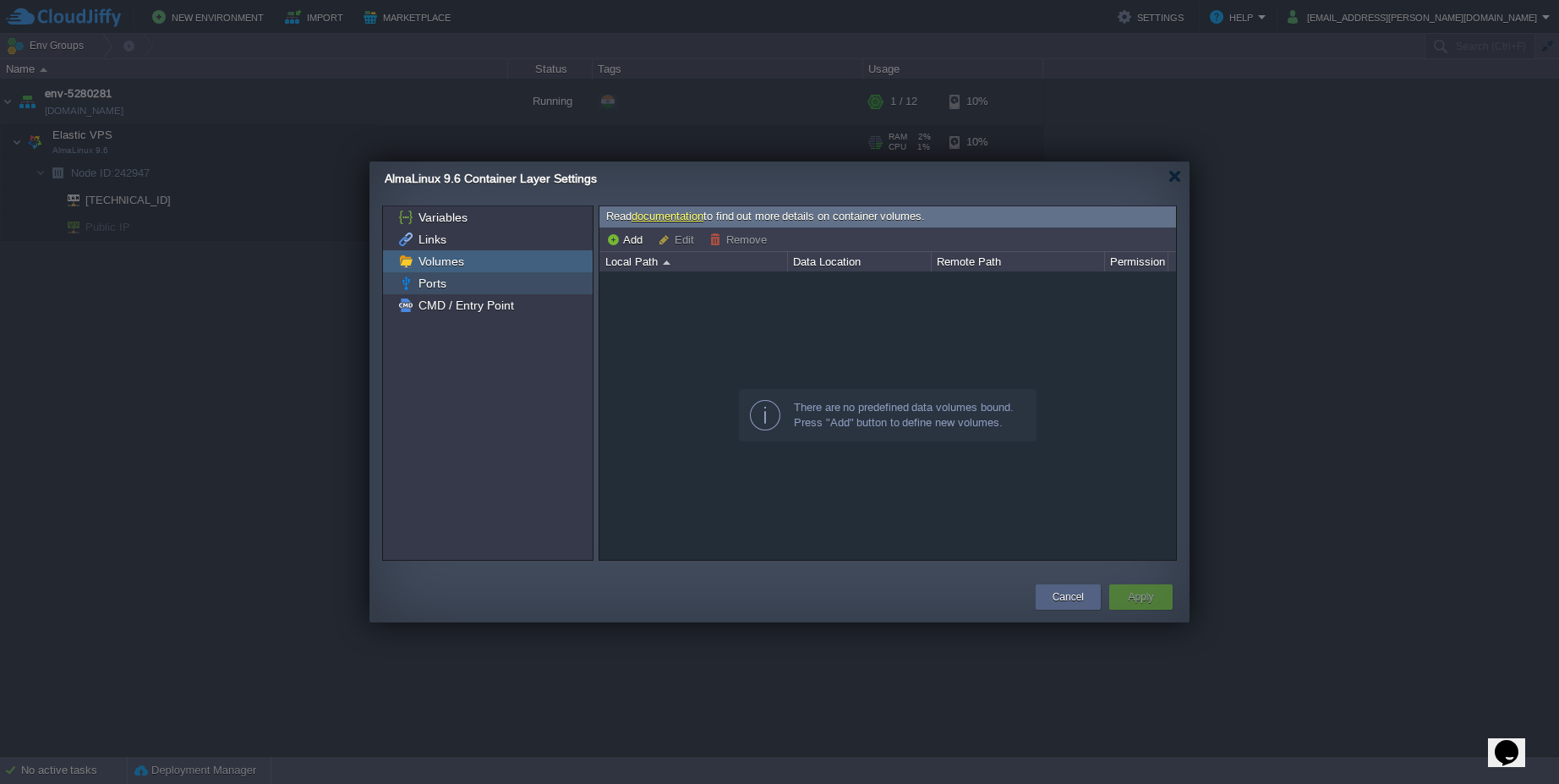
click at [449, 285] on div "Ports" at bounding box center [487, 283] width 210 height 22
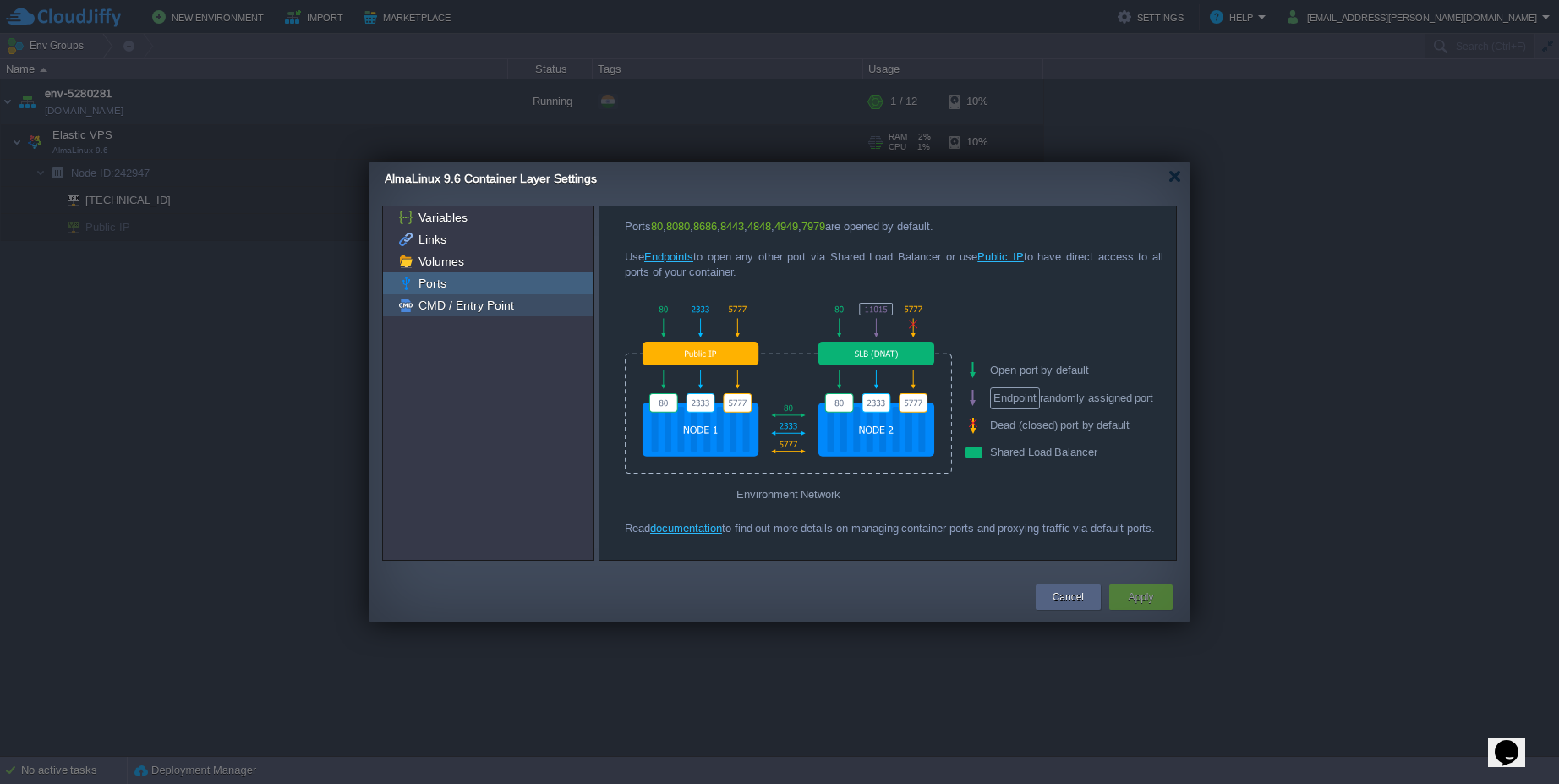
click at [466, 302] on span "CMD / Entry Point" at bounding box center [465, 305] width 102 height 15
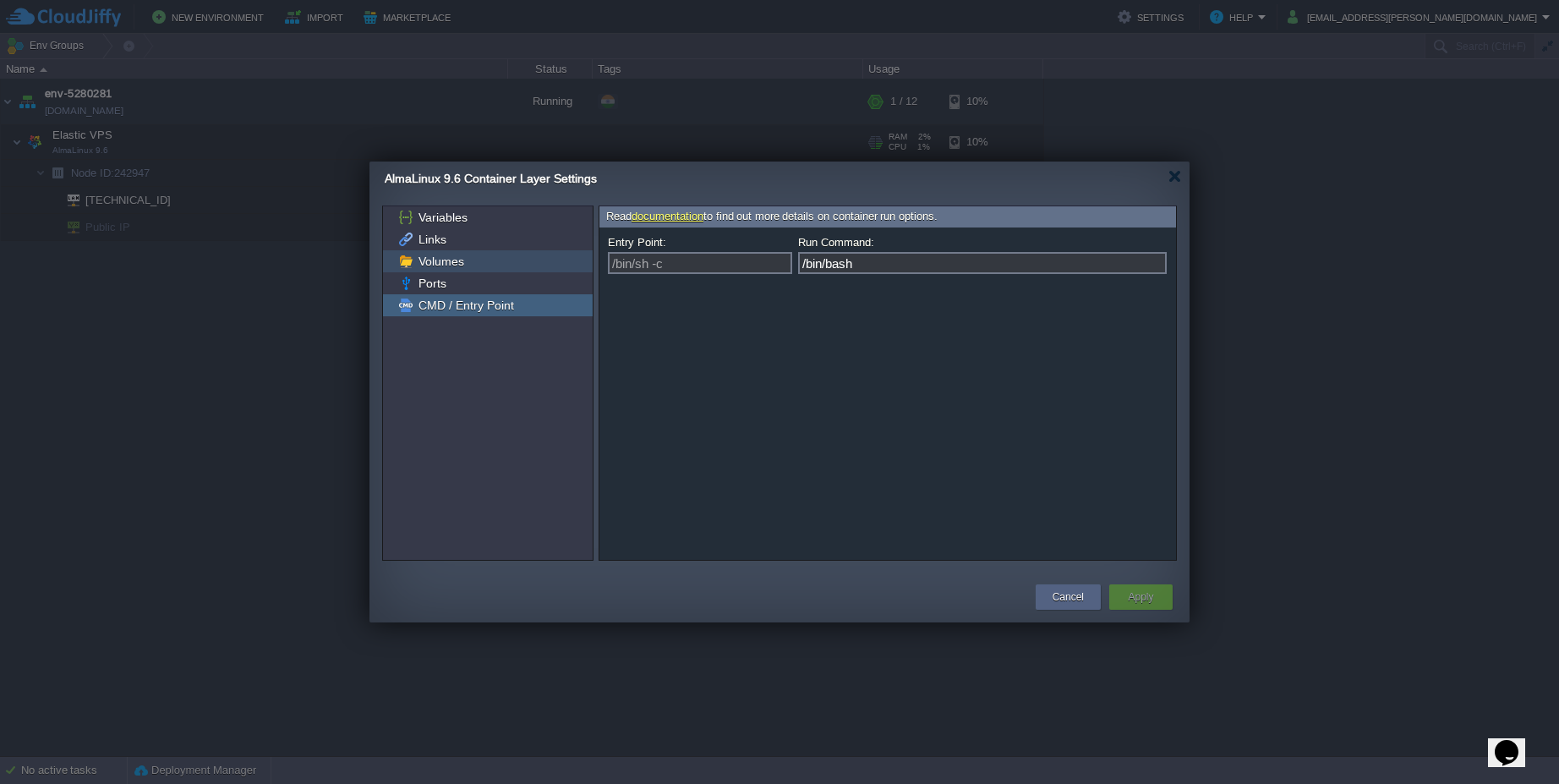
click at [457, 271] on div "Volumes" at bounding box center [487, 261] width 210 height 22
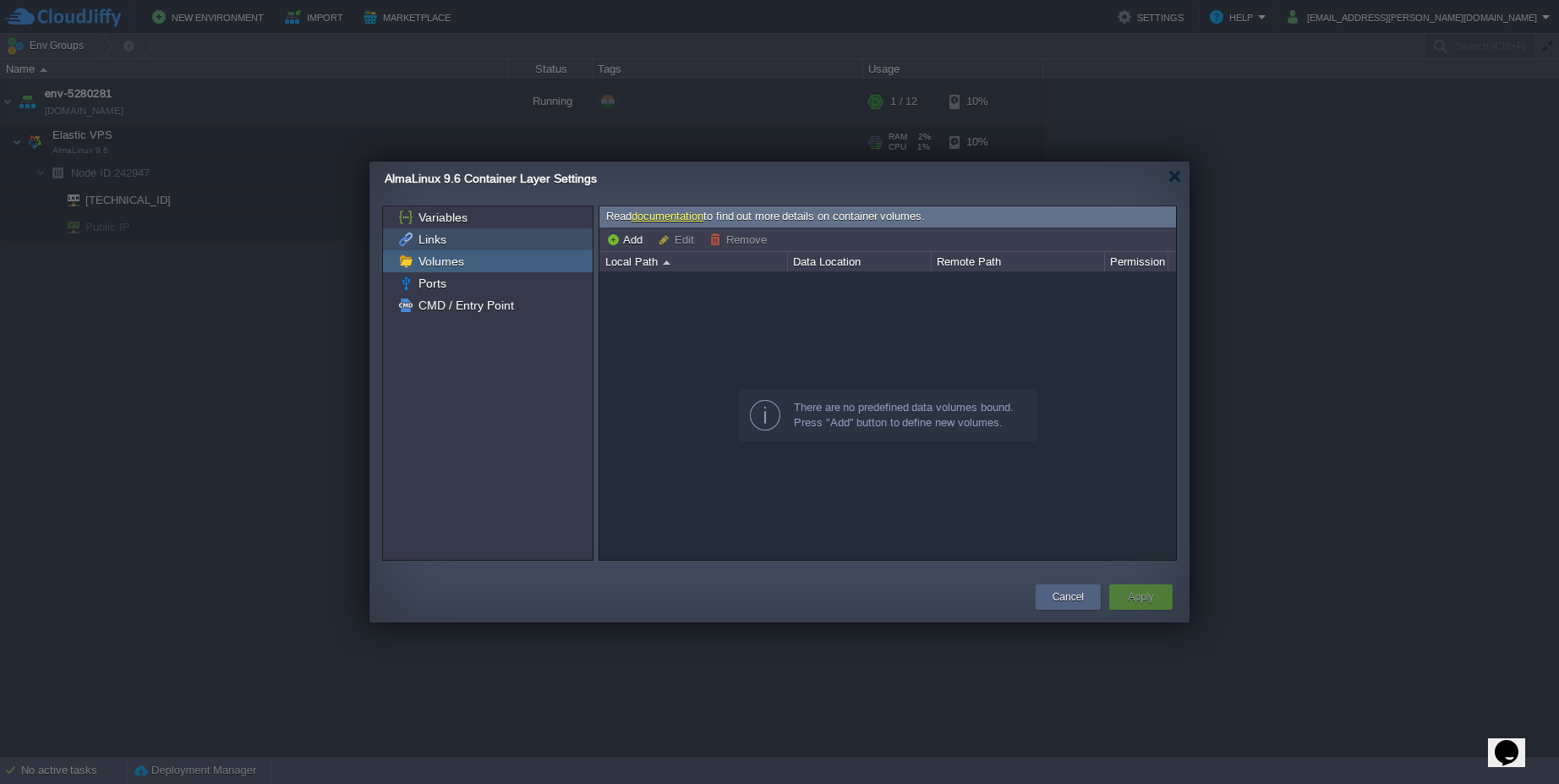
click at [444, 239] on span "Links" at bounding box center [432, 239] width 34 height 15
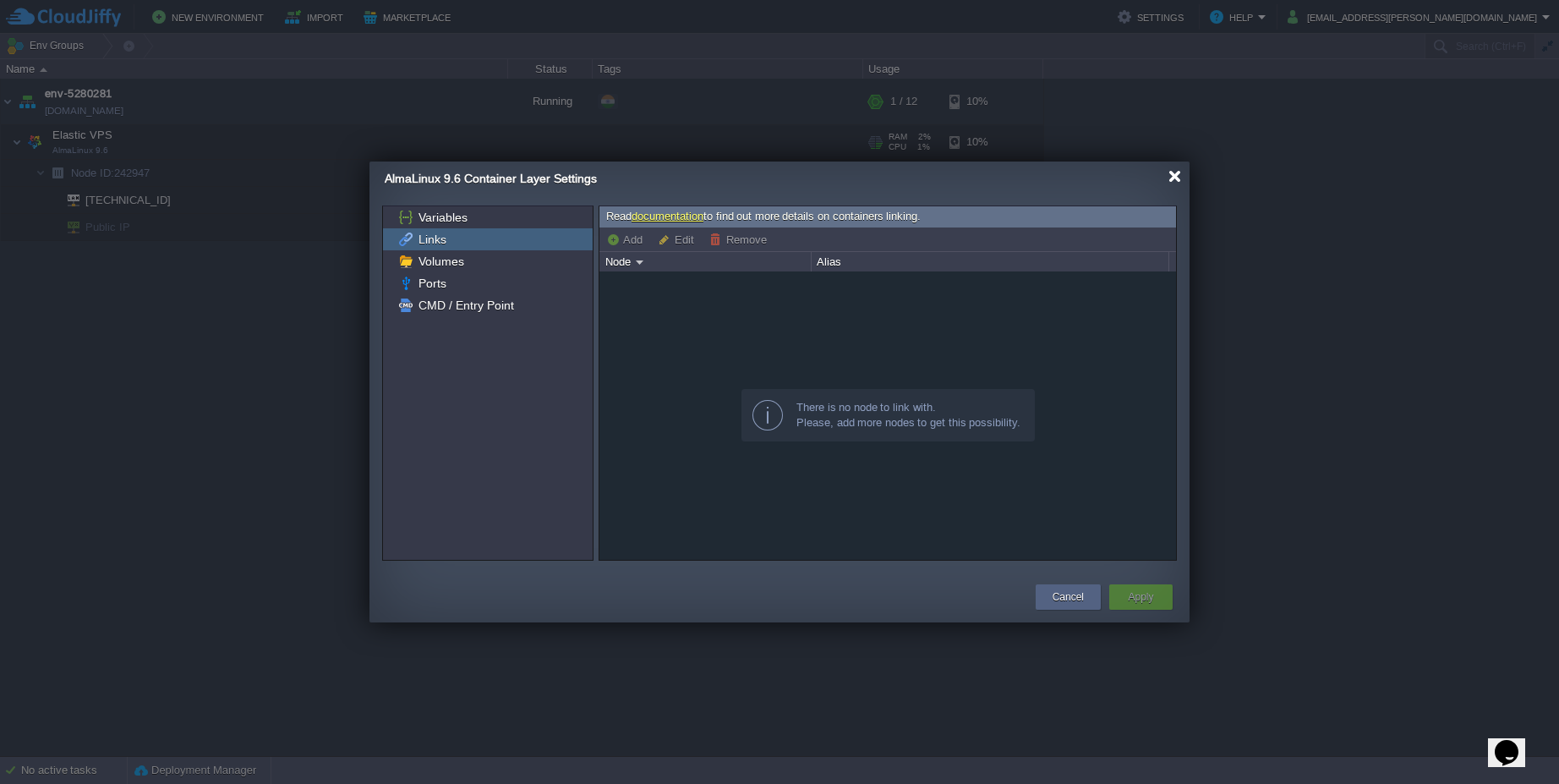
click at [1171, 175] on div at bounding box center [1174, 176] width 12 height 12
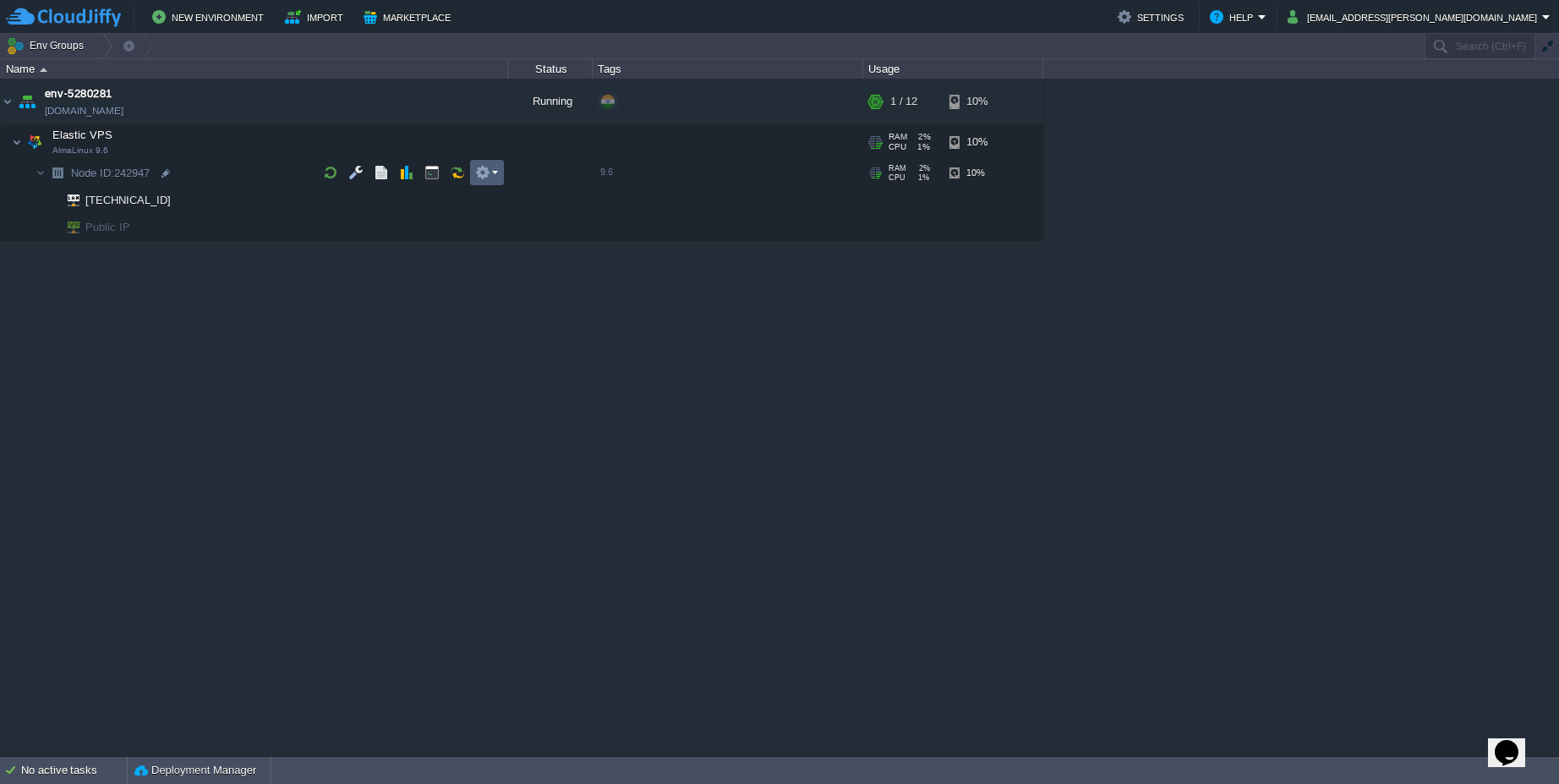
click at [488, 174] on button "button" at bounding box center [482, 173] width 15 height 15
click at [548, 198] on span "SFTP / Direct SSH Access" at bounding box center [563, 196] width 133 height 12
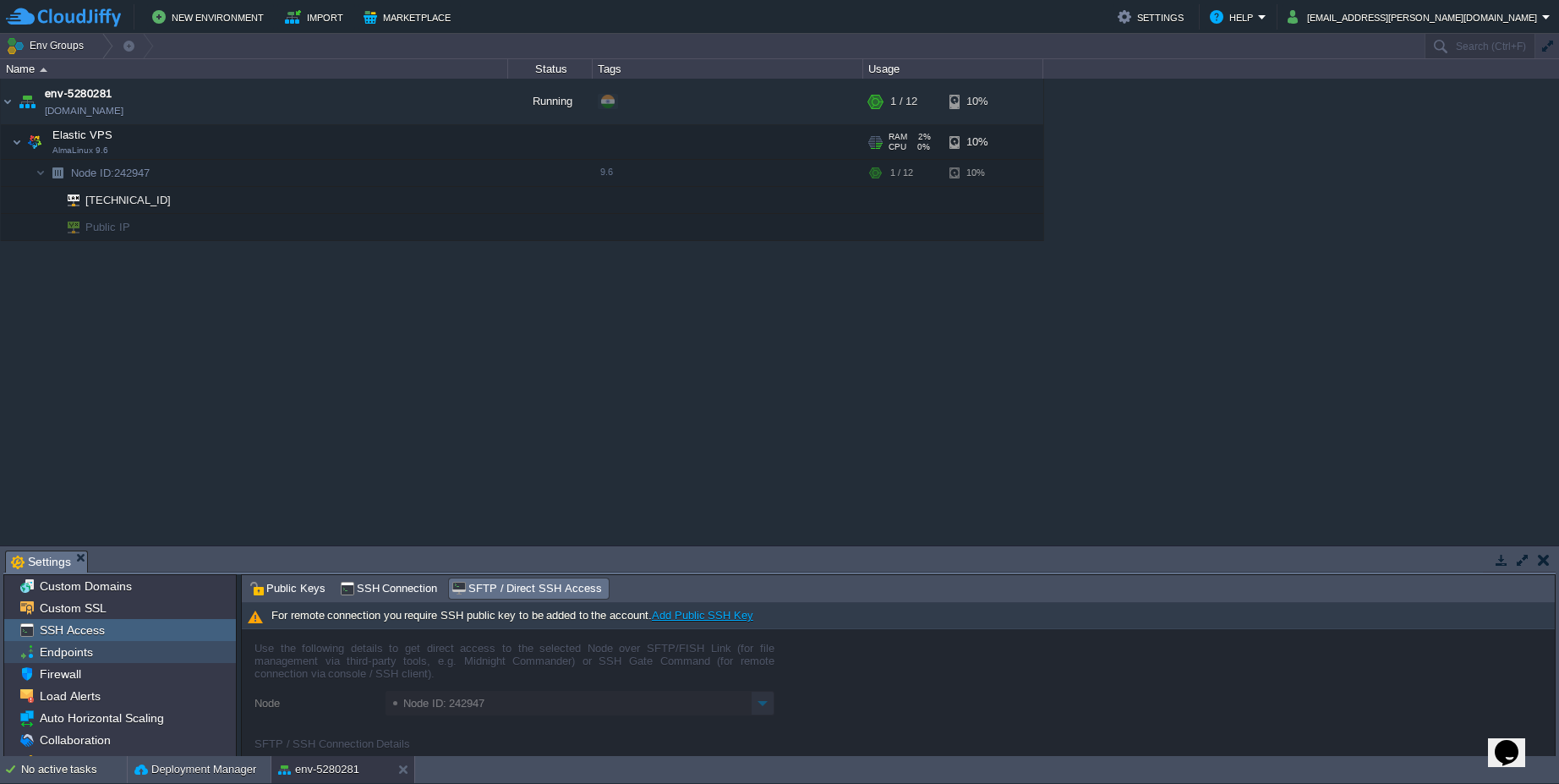
click at [79, 652] on span "Endpoints" at bounding box center [66, 652] width 59 height 15
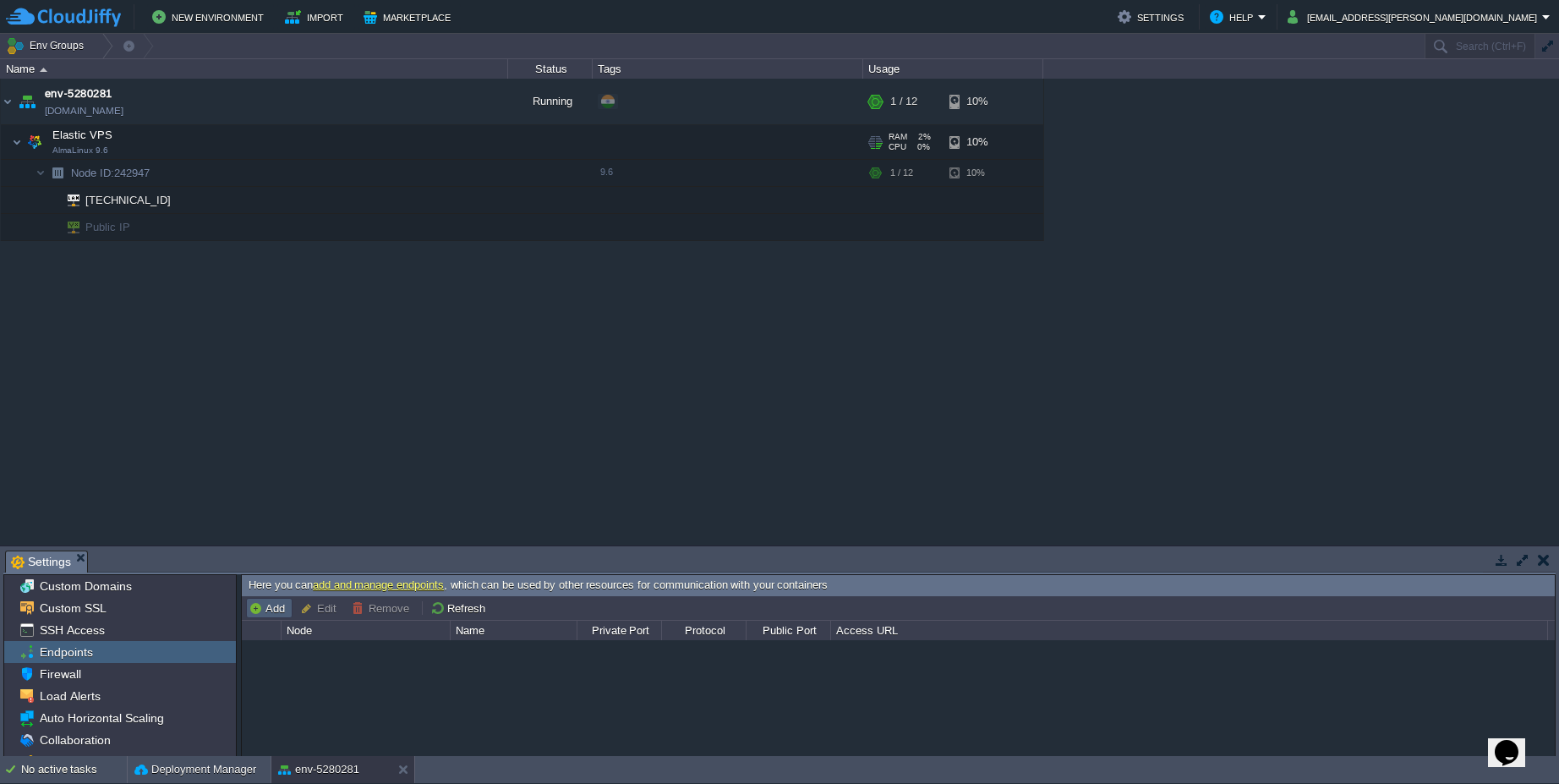
click at [263, 607] on button "Add" at bounding box center [270, 607] width 42 height 15
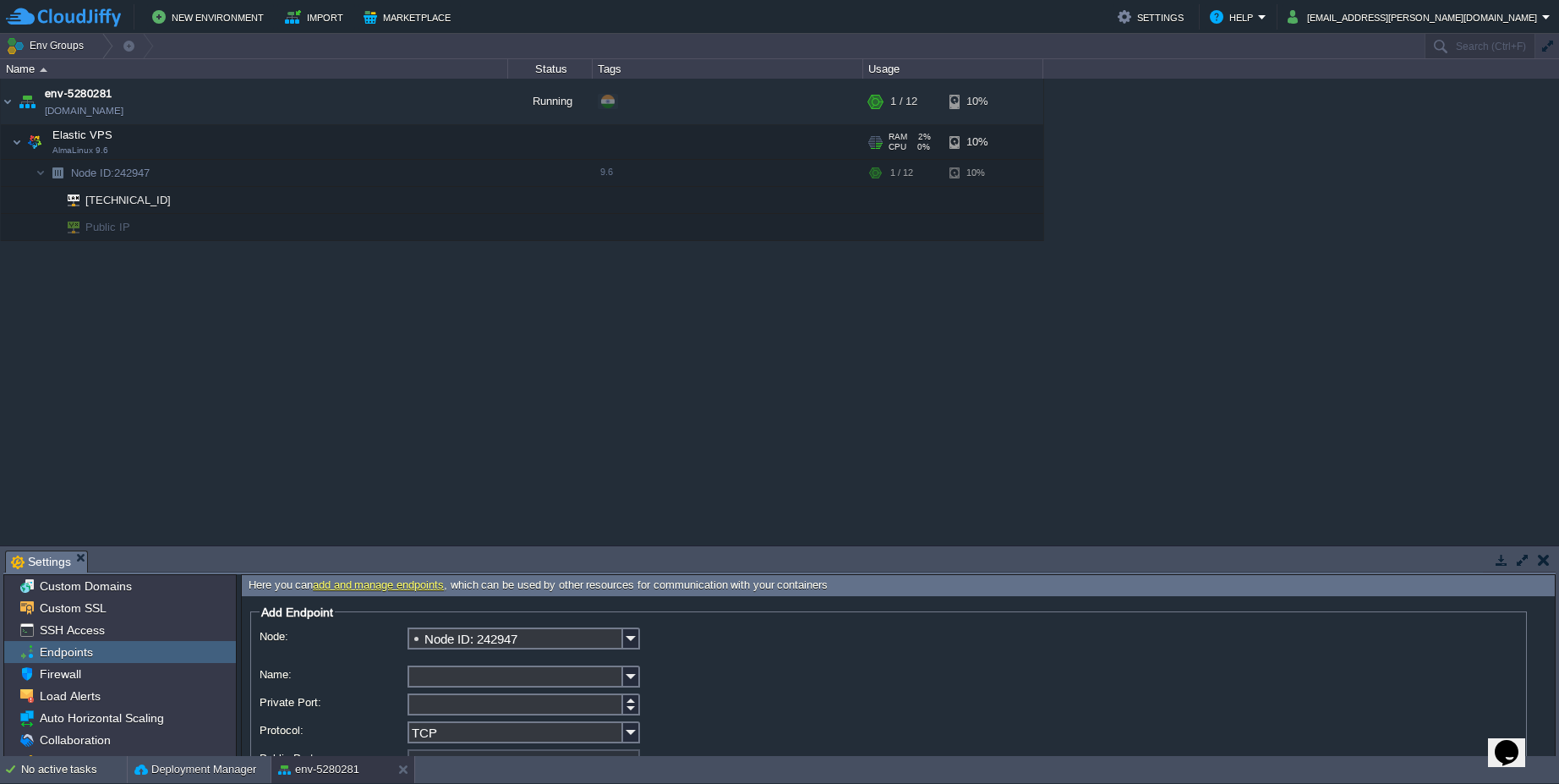
click at [498, 676] on input "Name:" at bounding box center [515, 676] width 216 height 22
click at [630, 676] on img at bounding box center [631, 676] width 17 height 22
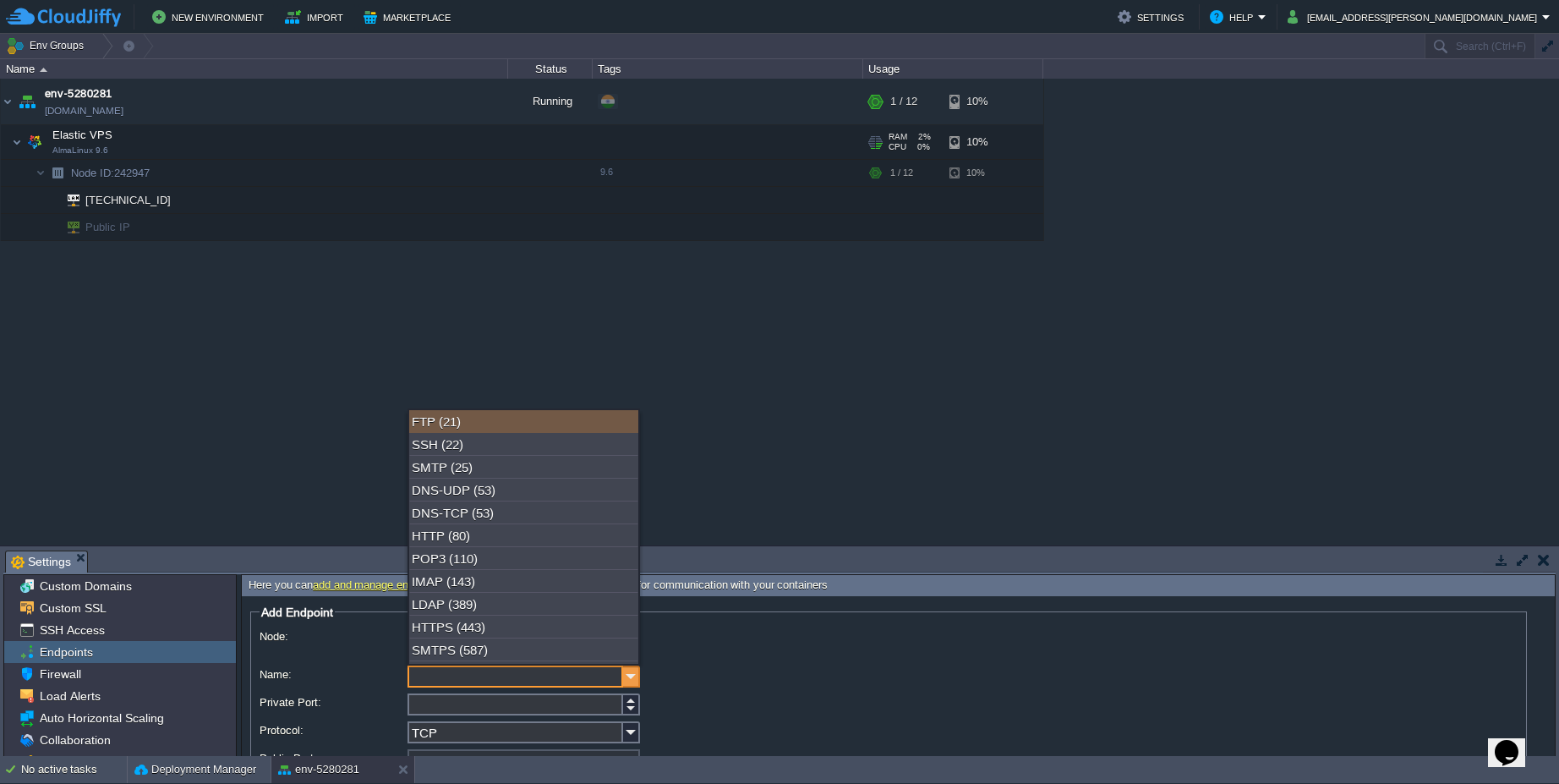
type input "j"
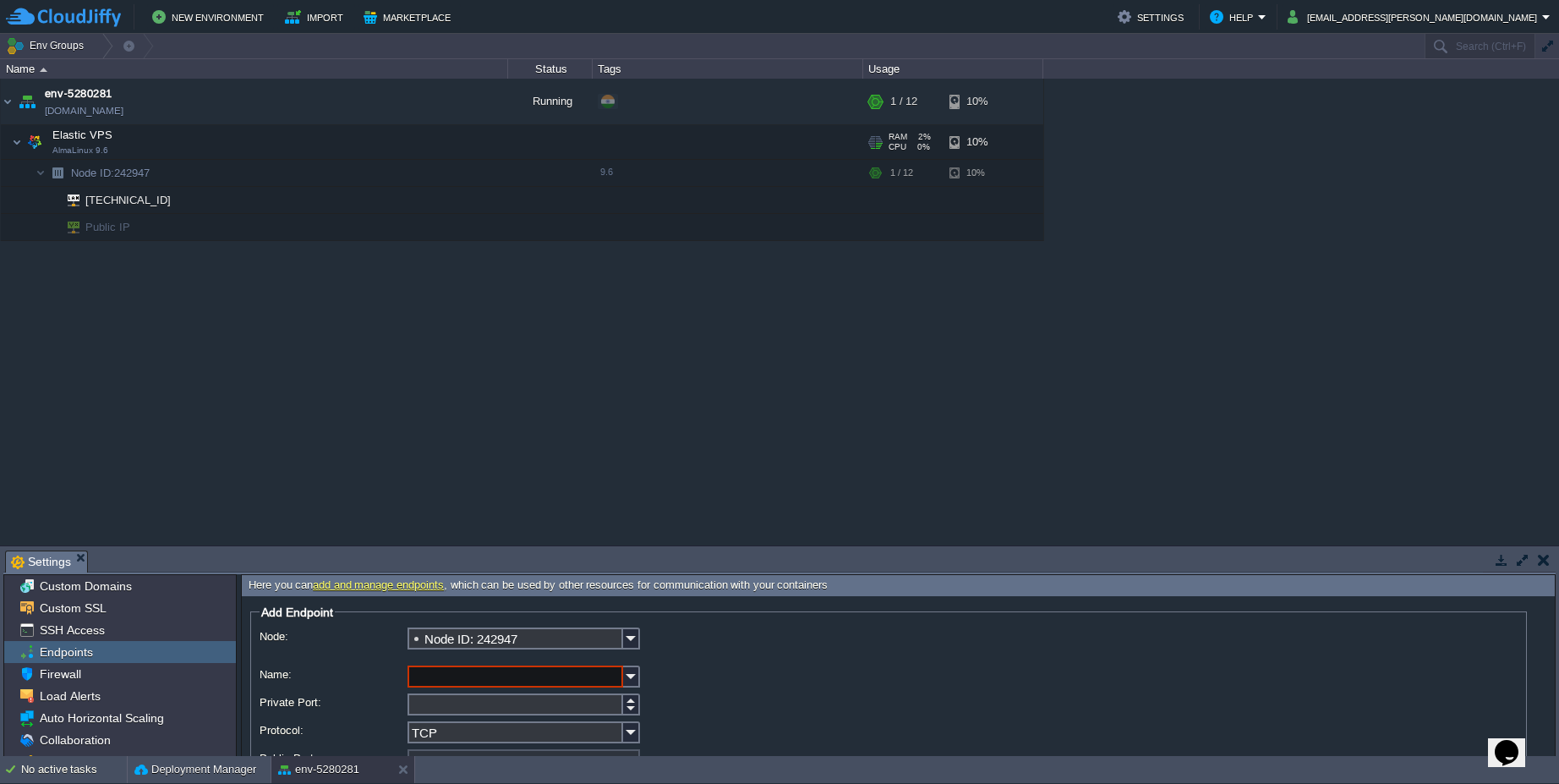
click at [482, 682] on input "Name:" at bounding box center [515, 676] width 216 height 22
type input "Jenkins"
type input "8080"
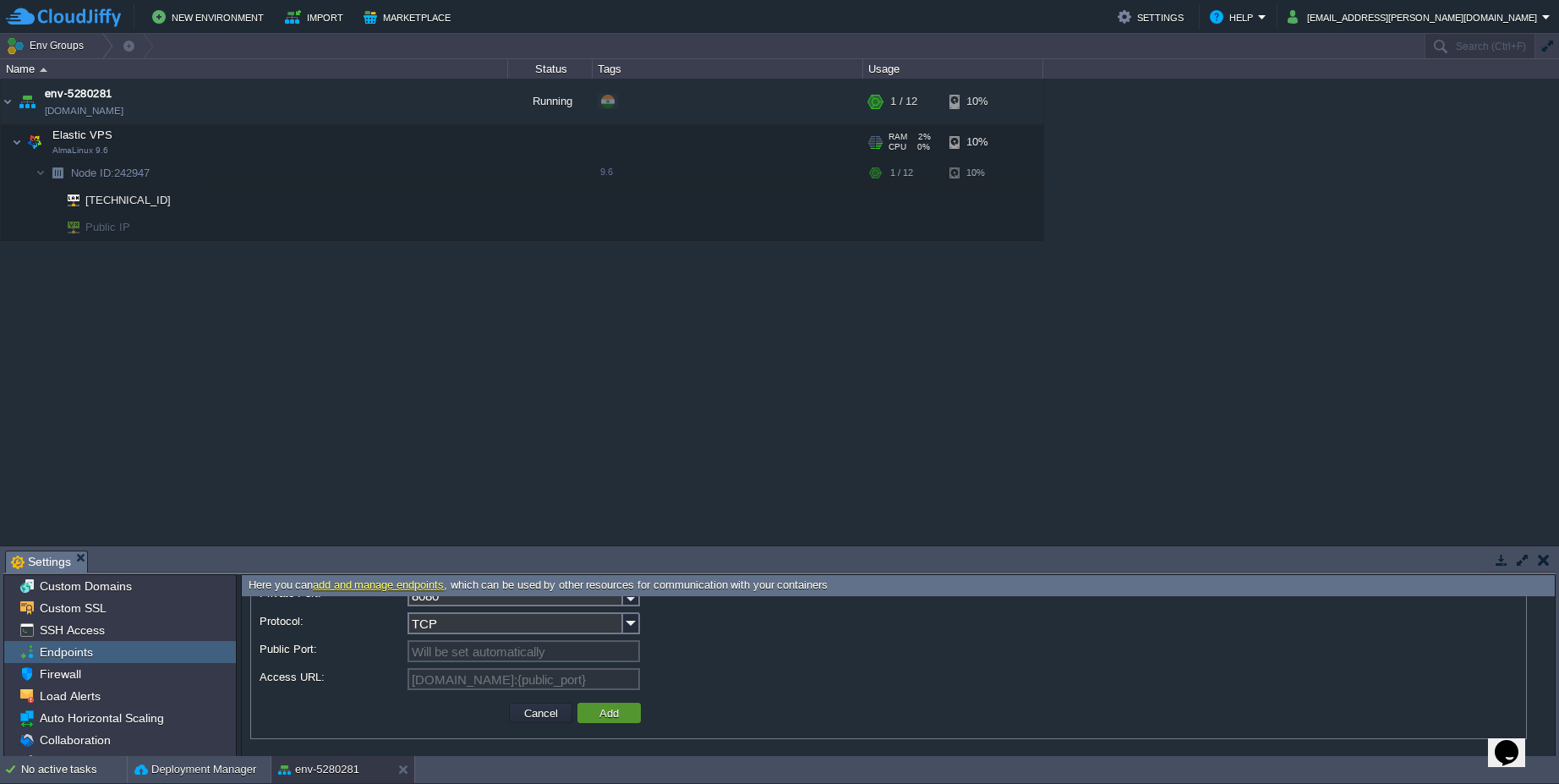
click at [618, 710] on button "Add" at bounding box center [609, 713] width 29 height 15
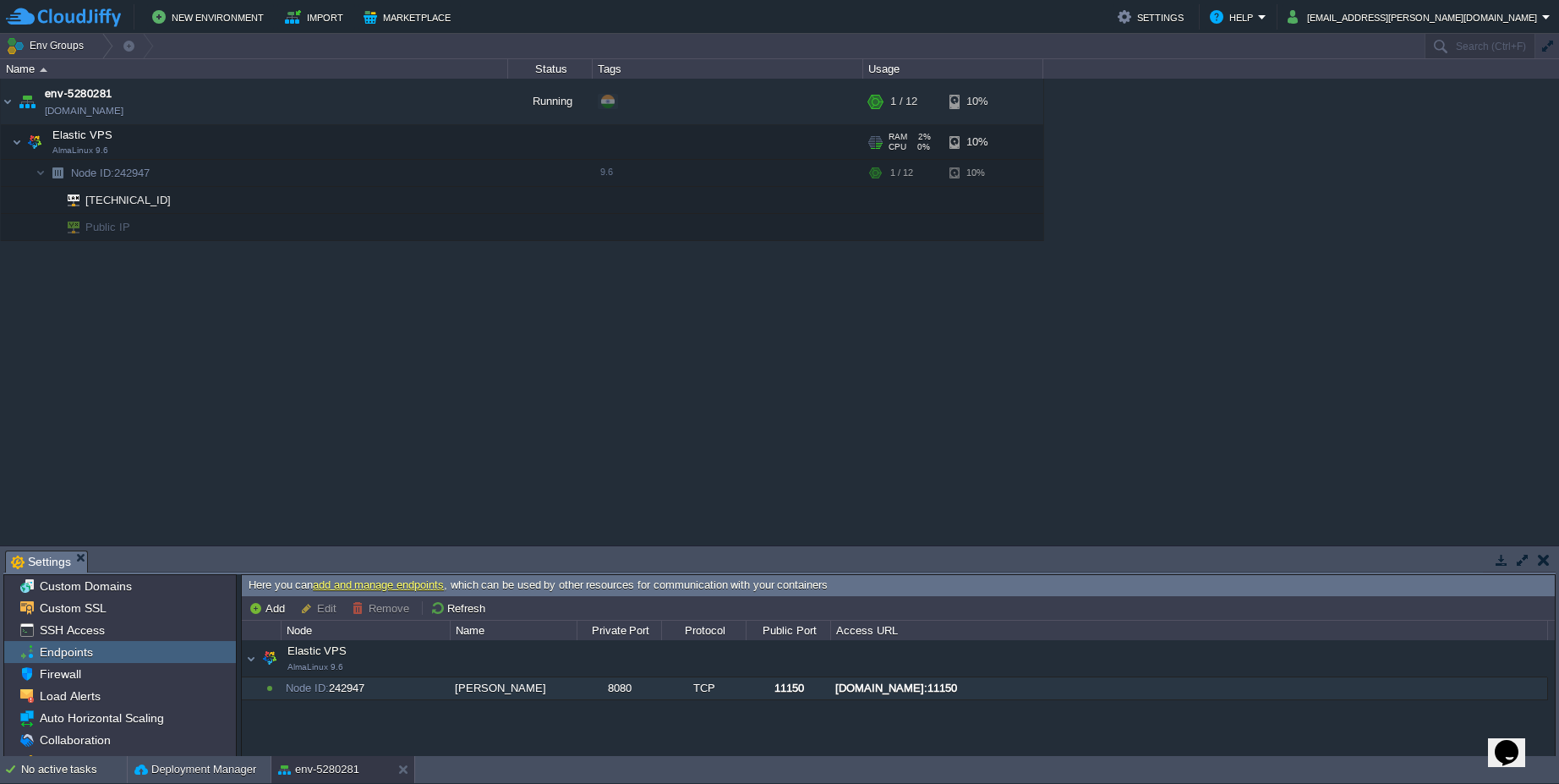
drag, startPoint x: 827, startPoint y: 686, endPoint x: 975, endPoint y: 681, distance: 148.1
click at [975, 681] on tr "Elastic VPS AlmaLinux 9.6 Node ID: 242947 Jenkins 8080 TCP 11150 node242947-env…" at bounding box center [894, 687] width 1305 height 22
click at [345, 690] on div "Node ID: 242947" at bounding box center [366, 687] width 167 height 22
click at [891, 683] on div "node242947-env-5280281.cloudjiffy.net:11150" at bounding box center [1188, 687] width 715 height 22
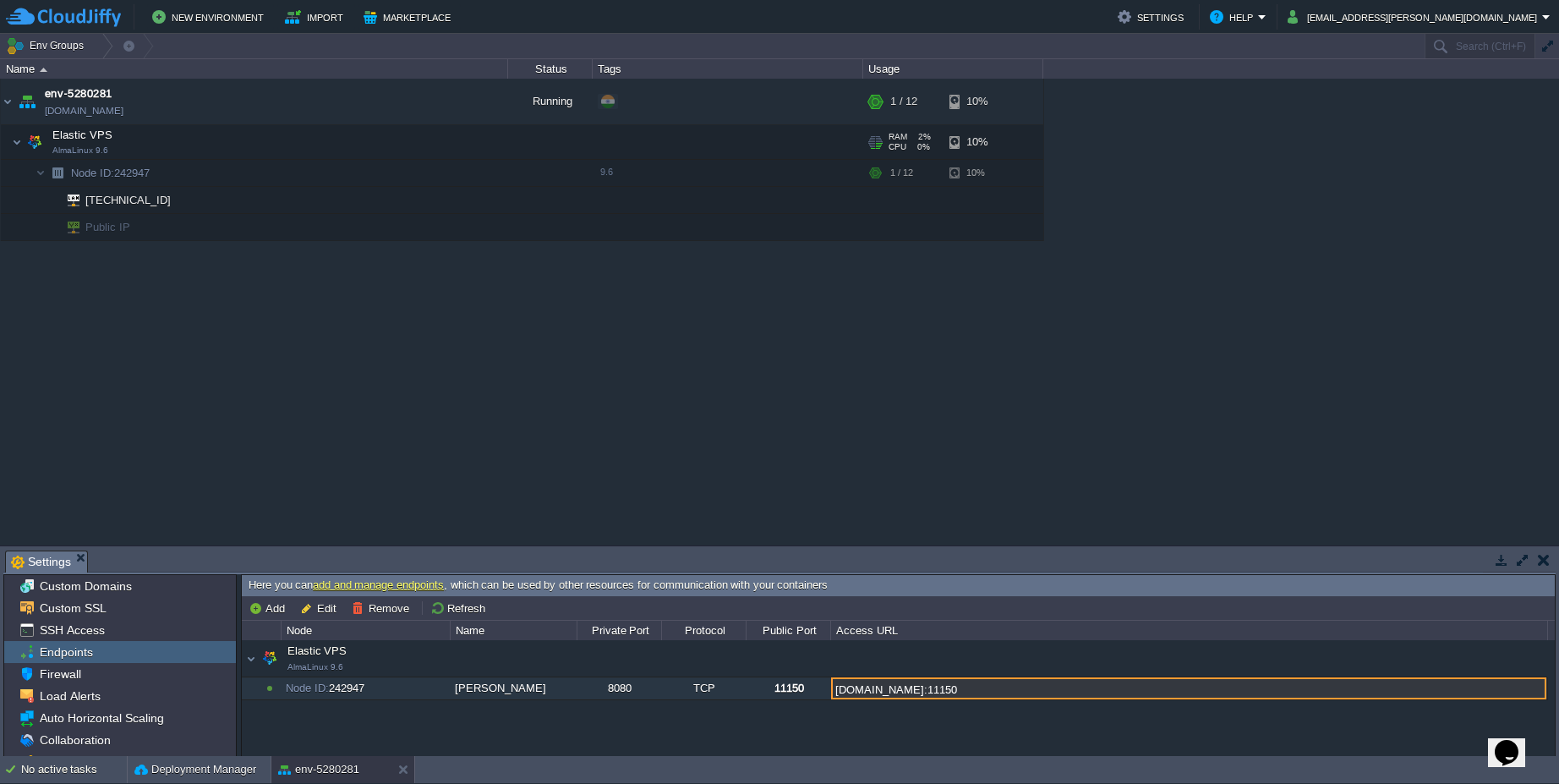
click at [891, 683] on input "node242947-env-5280281.cloudjiffy.net:11150" at bounding box center [1188, 687] width 715 height 22
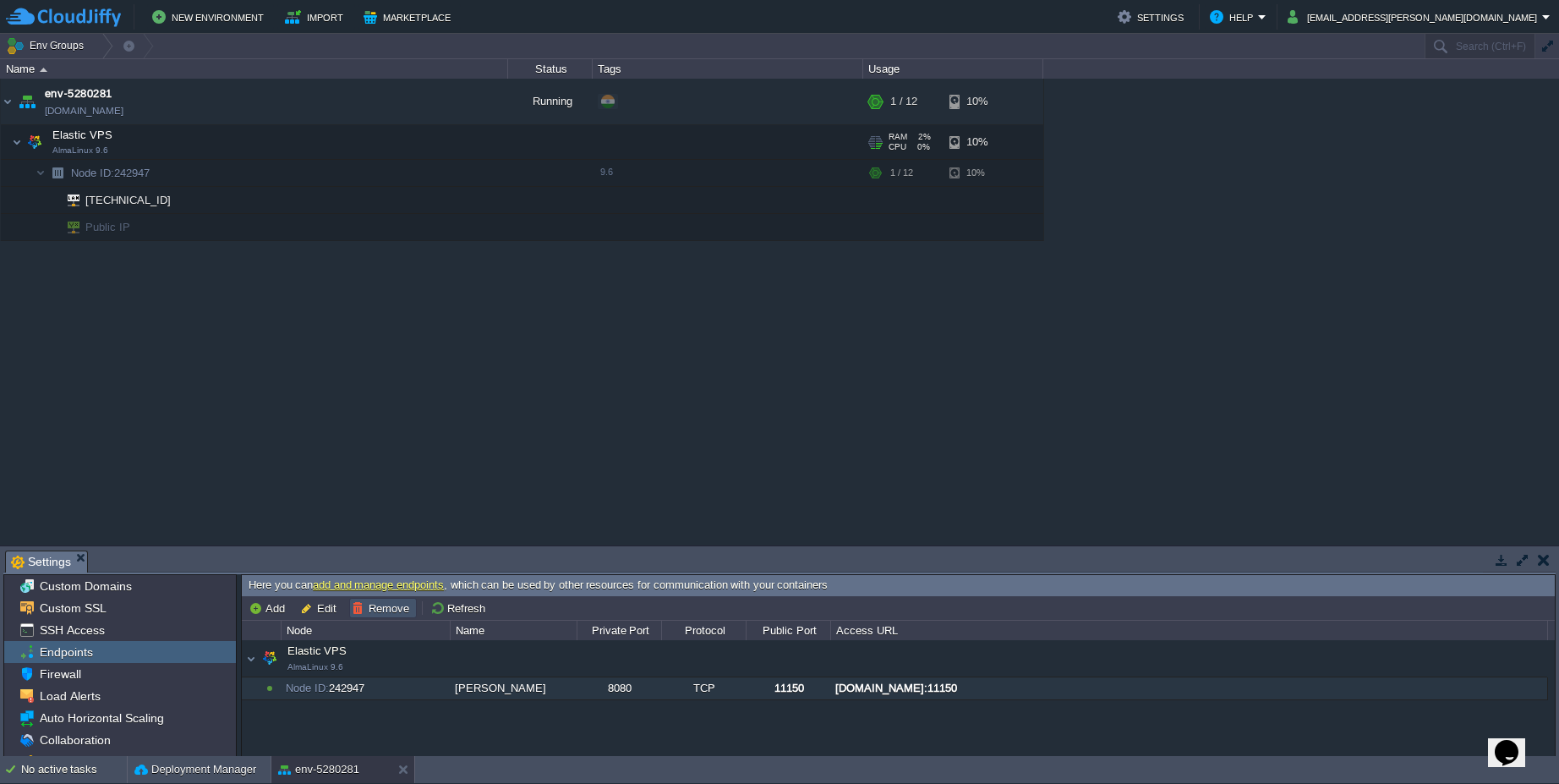
click at [390, 603] on button "Remove" at bounding box center [383, 607] width 63 height 15
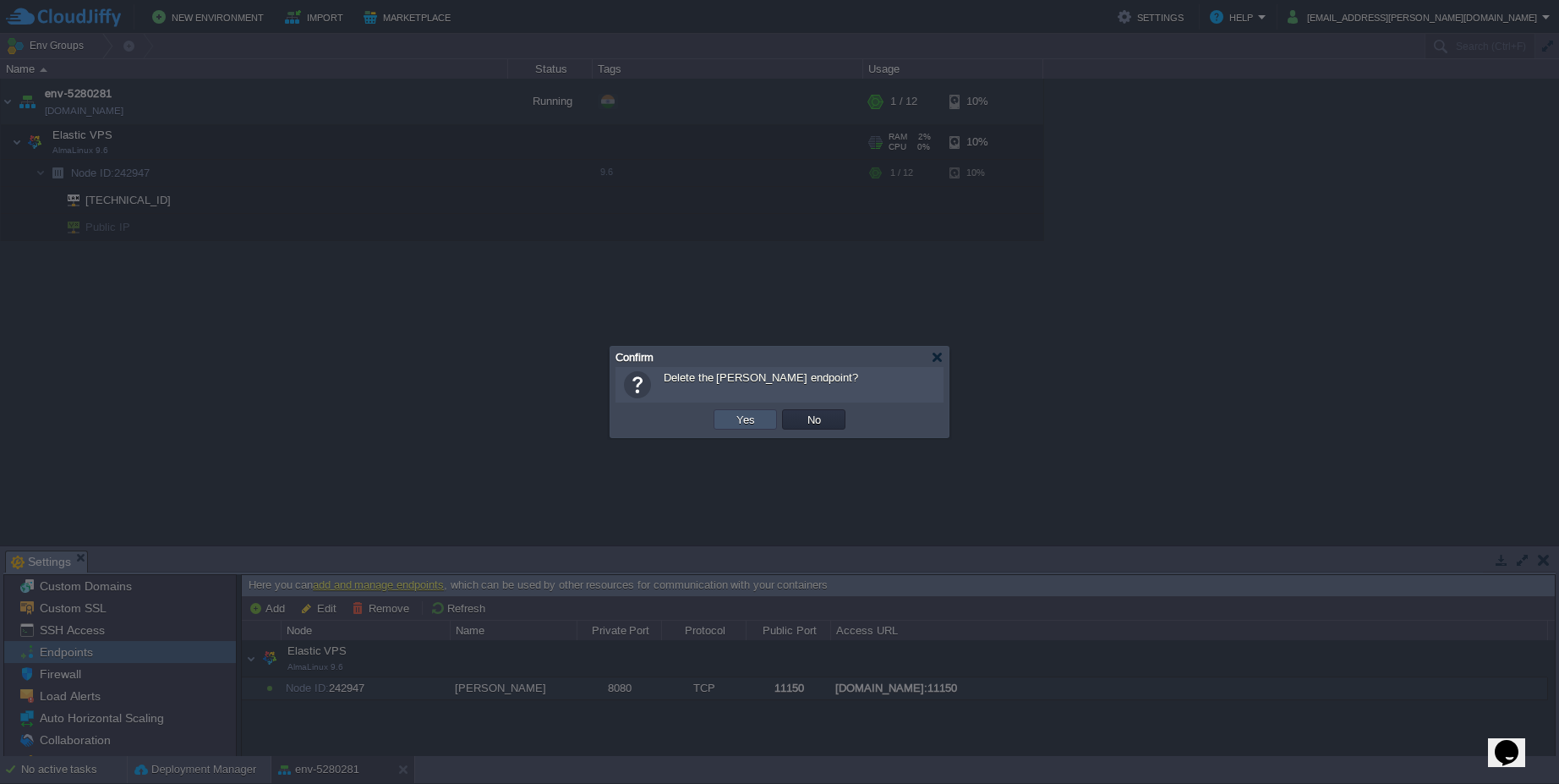
click at [744, 419] on button "Yes" at bounding box center [745, 420] width 28 height 15
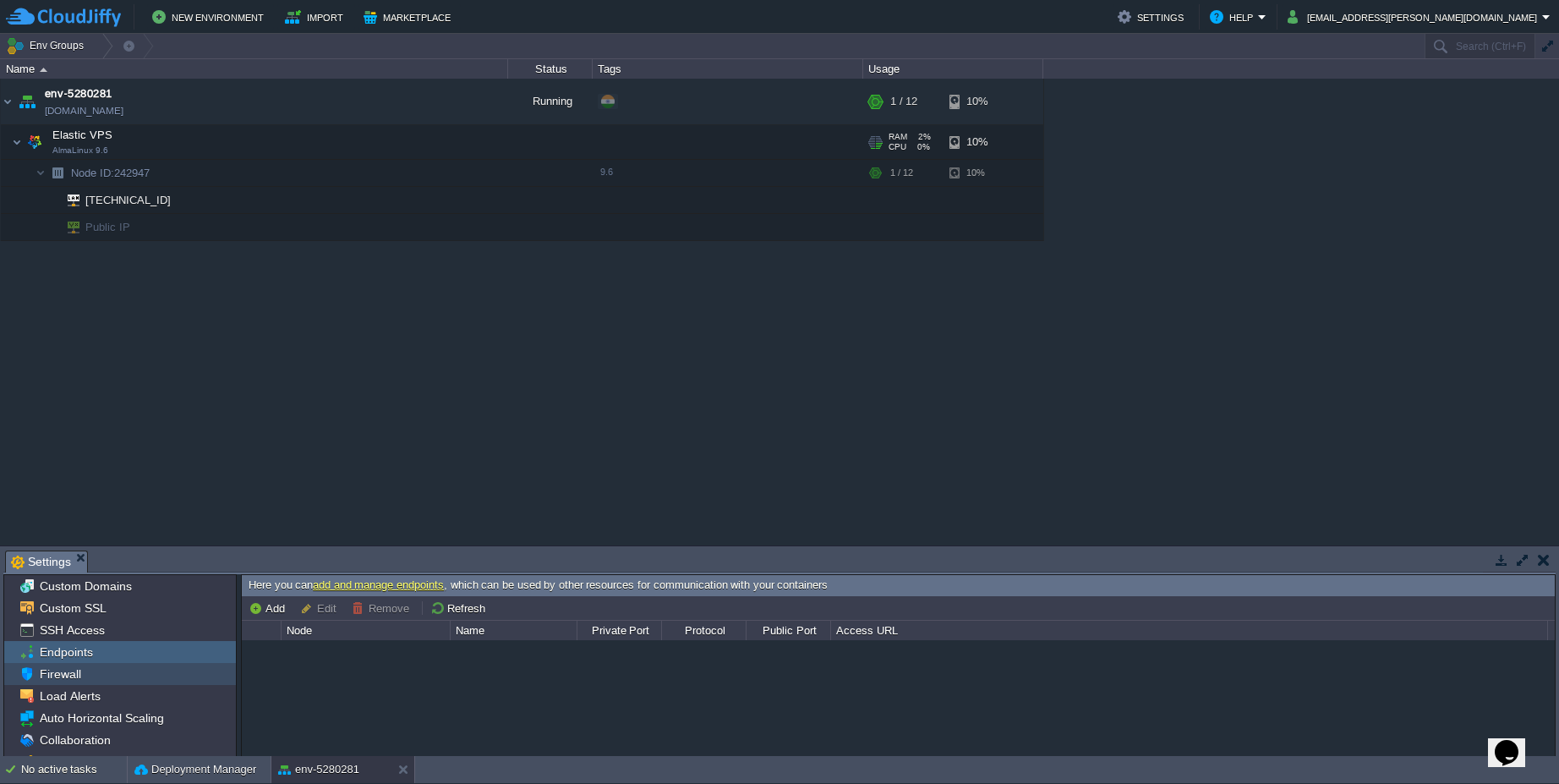
click at [66, 673] on span "Firewall" at bounding box center [60, 674] width 47 height 15
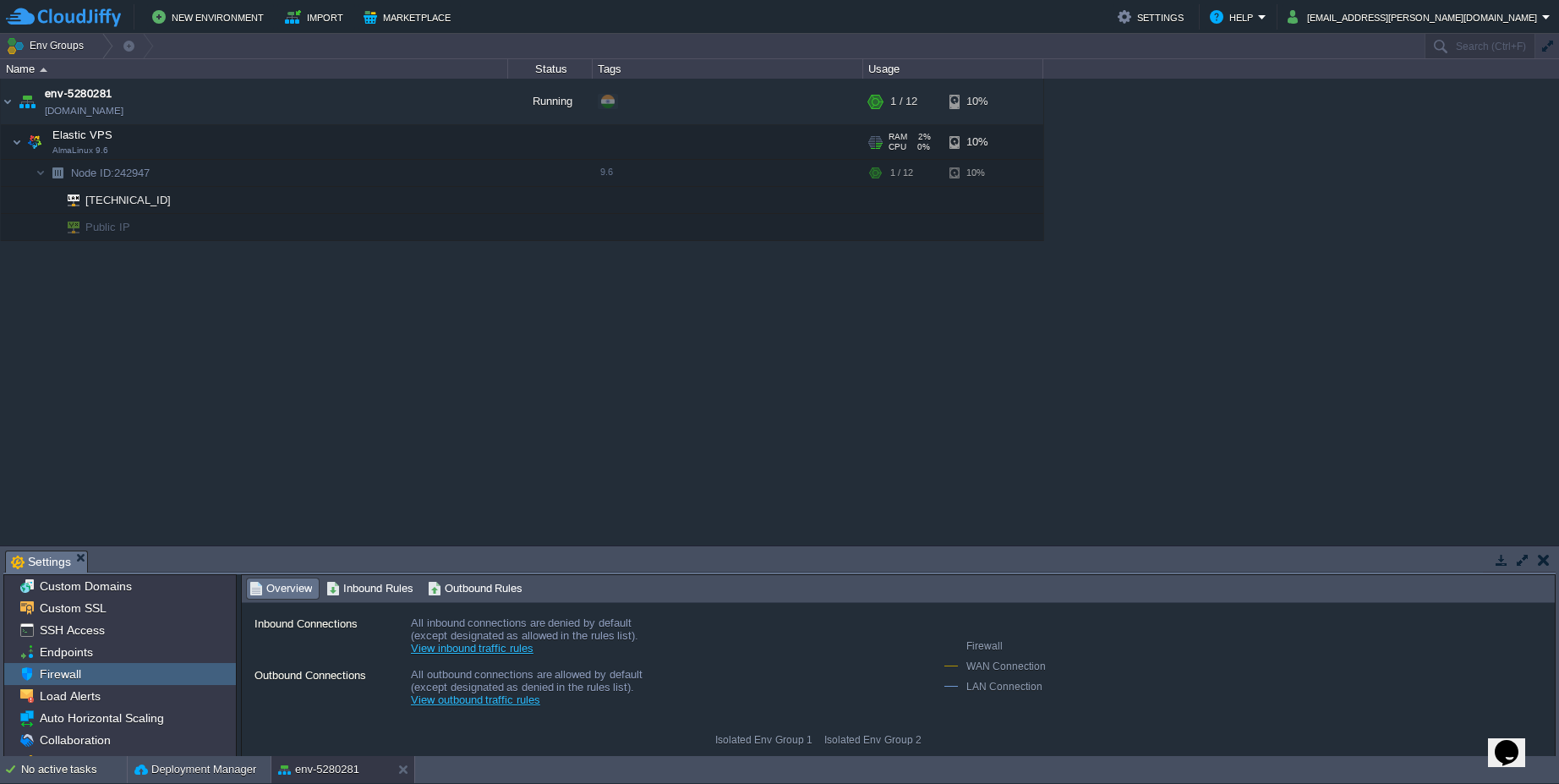
scroll to position [140, 0]
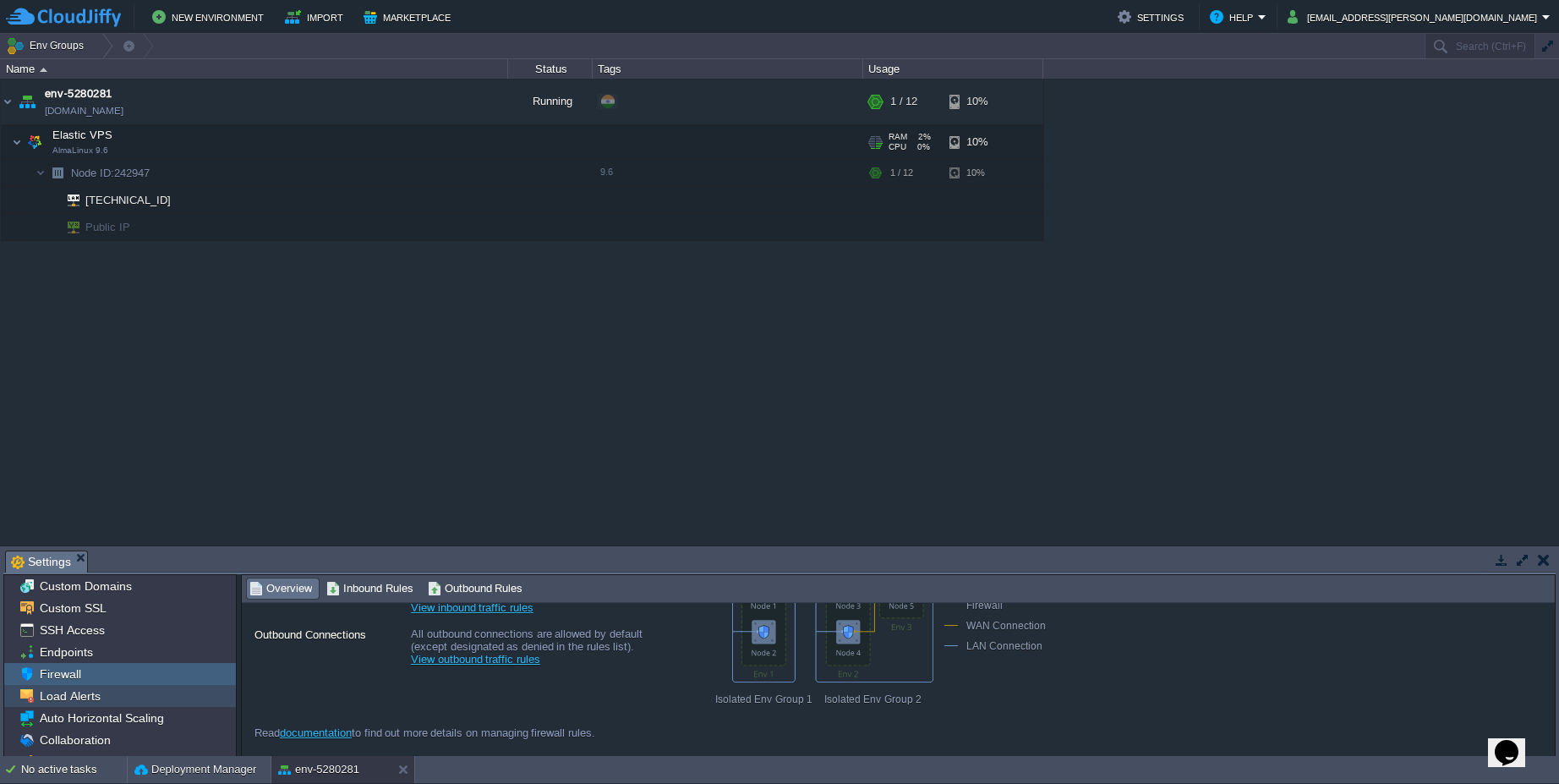
click at [97, 701] on span "Load Alerts" at bounding box center [69, 696] width 66 height 15
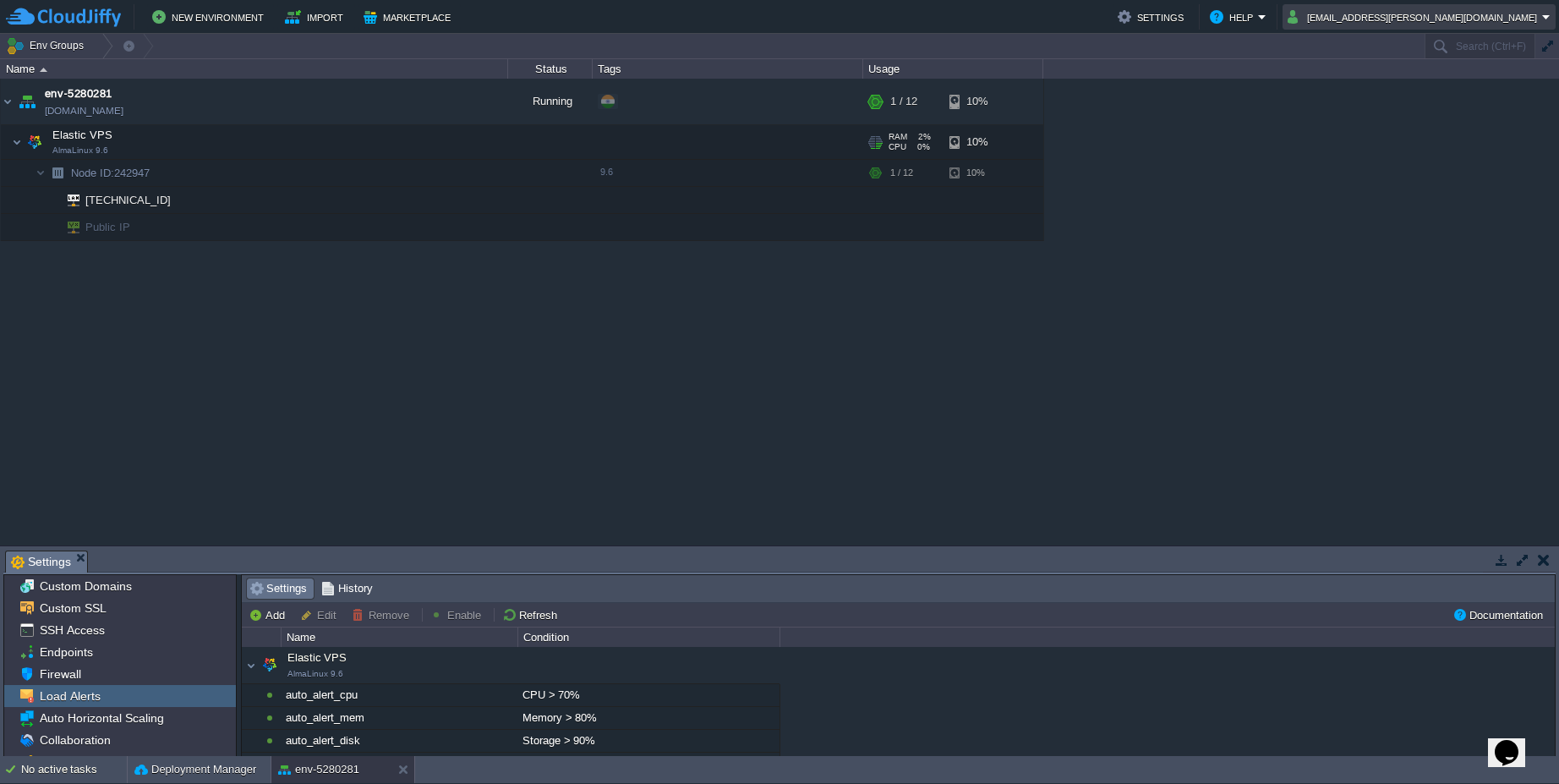
click at [1517, 19] on button "narayan.khamkar@leapswitch.com" at bounding box center [1415, 16] width 254 height 20
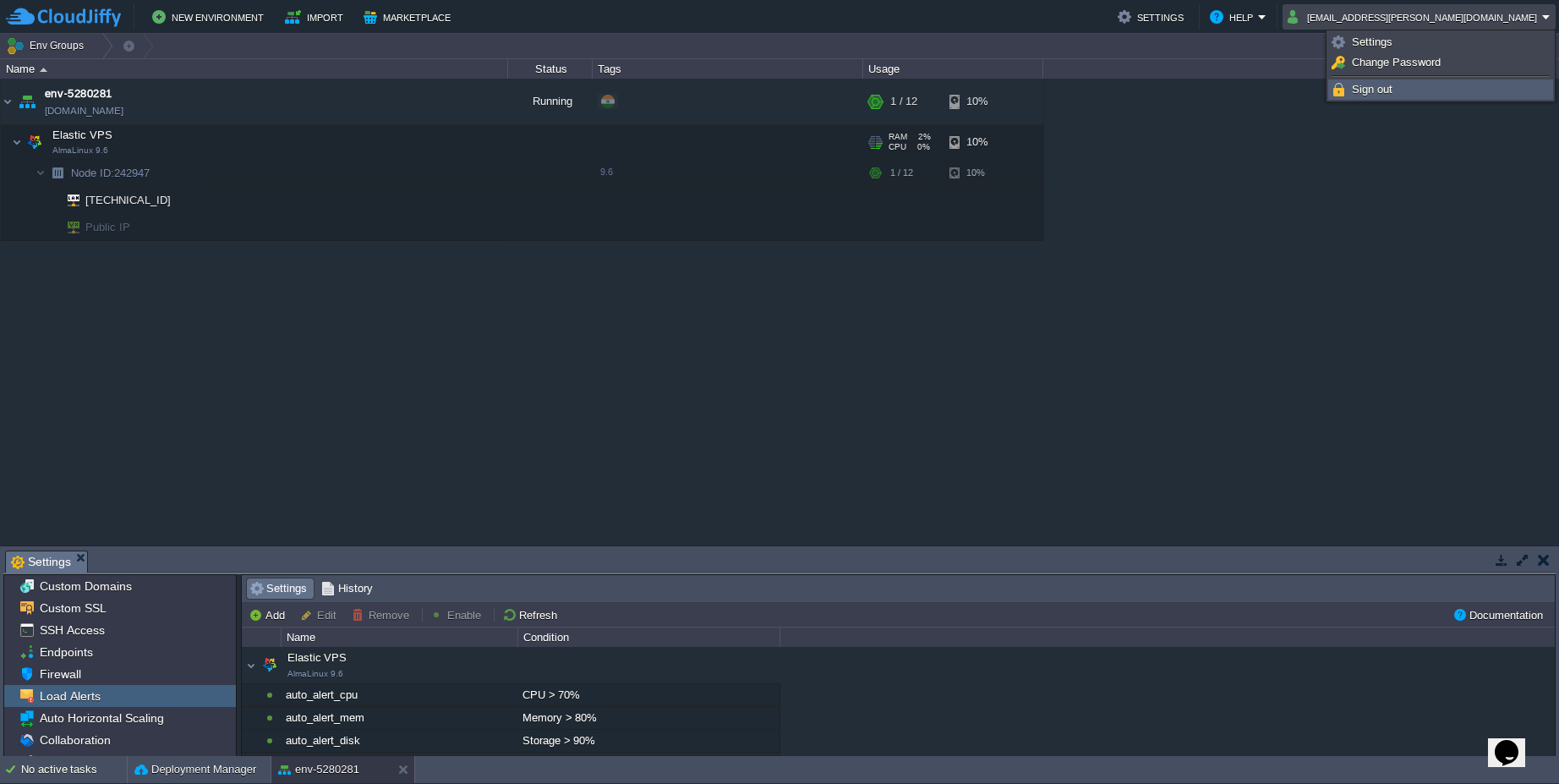
click at [1350, 97] on link "Sign out" at bounding box center [1440, 90] width 223 height 19
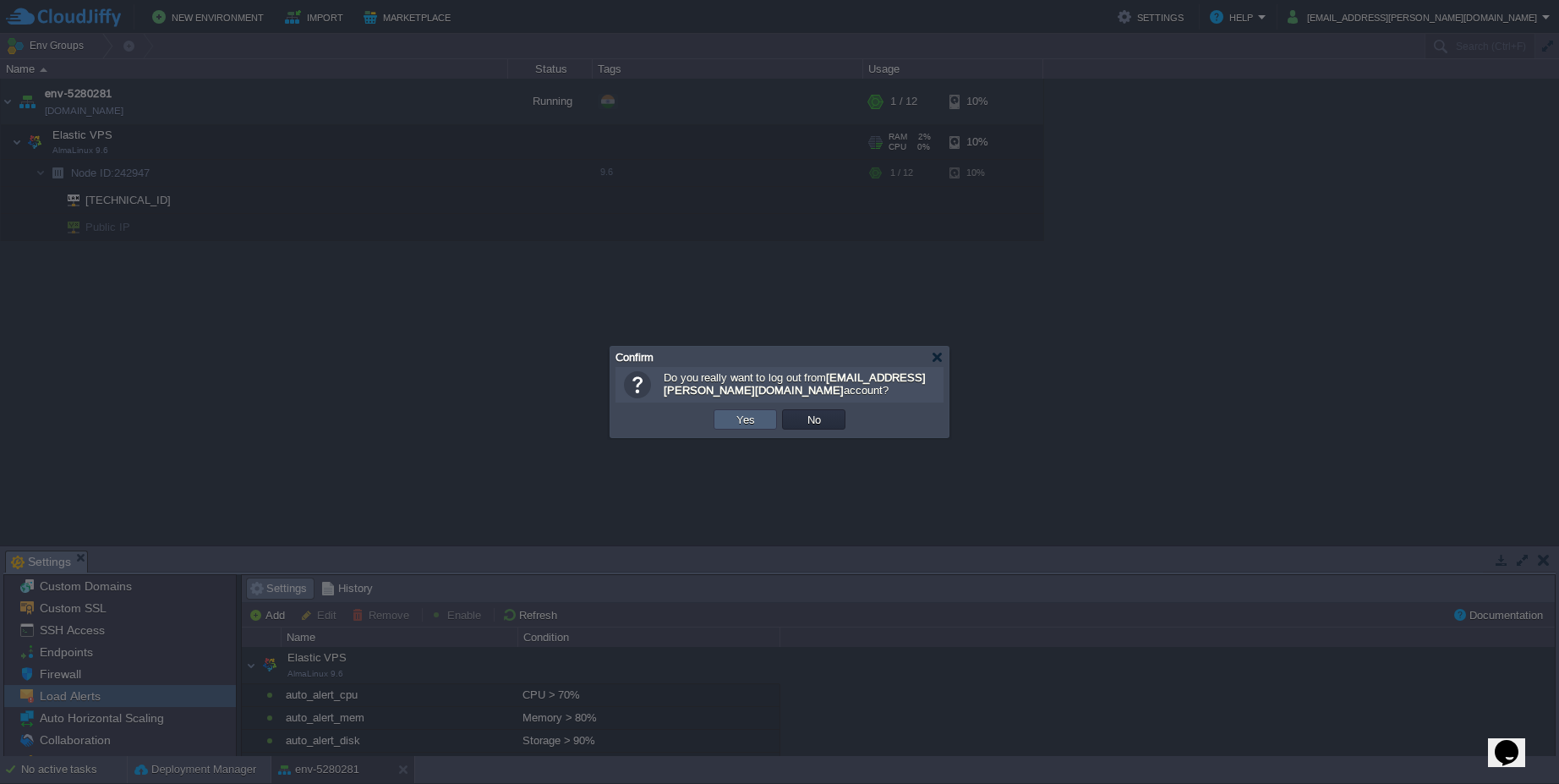
click at [756, 420] on button "Yes" at bounding box center [745, 420] width 28 height 15
